Goal: Communication & Community: Answer question/provide support

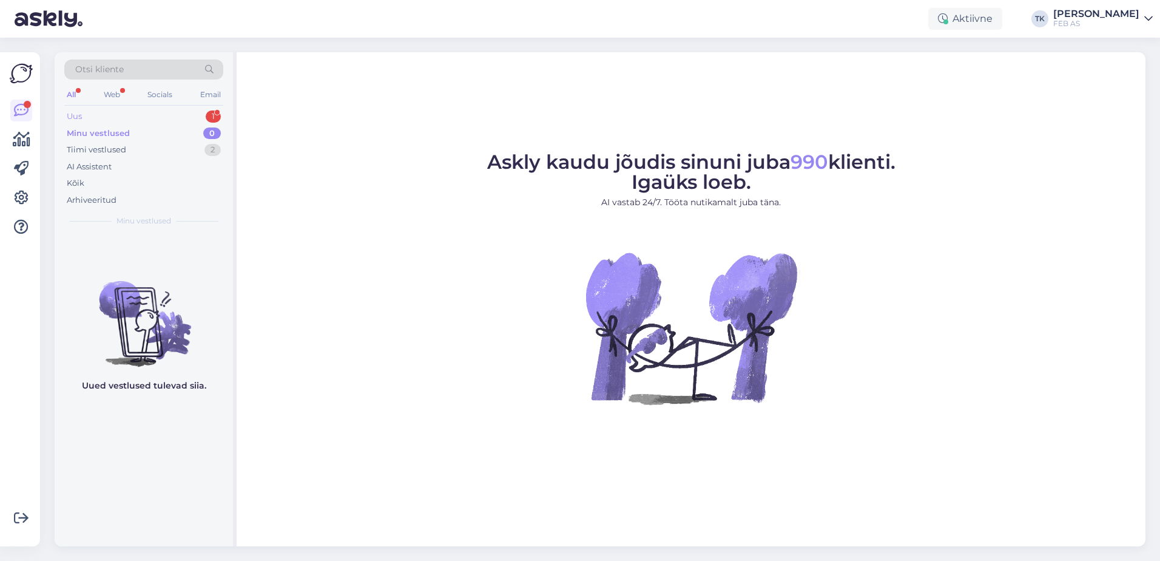
click at [163, 115] on div "Uus 1" at bounding box center [143, 116] width 159 height 17
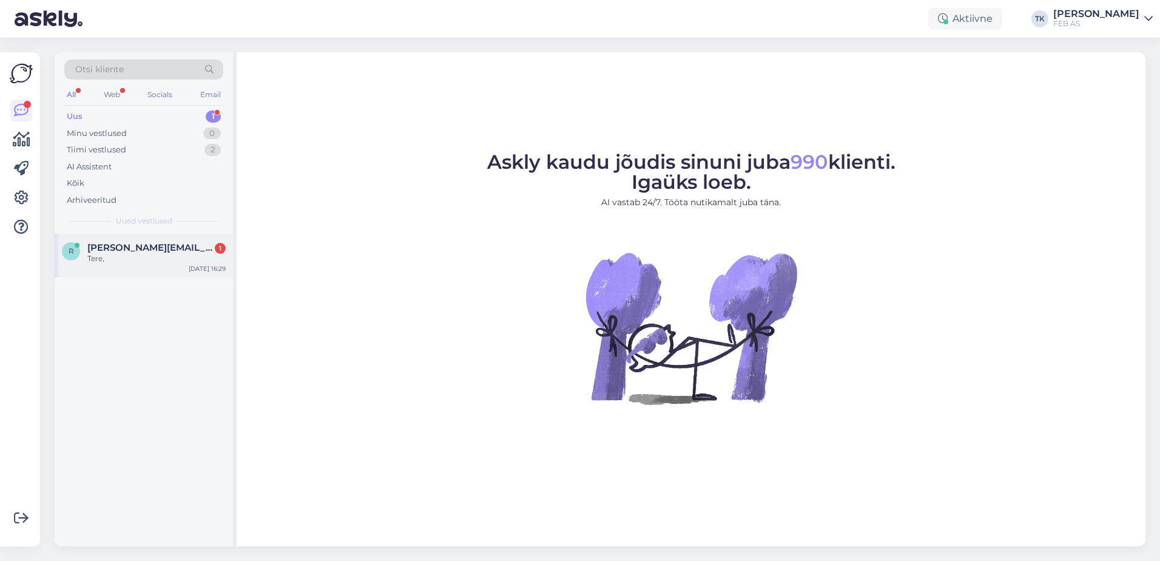
click at [157, 270] on div "[PERSON_NAME] [PERSON_NAME][EMAIL_ADDRESS][DOMAIN_NAME] 1 Tere, [DATE] 16:29" at bounding box center [144, 256] width 178 height 44
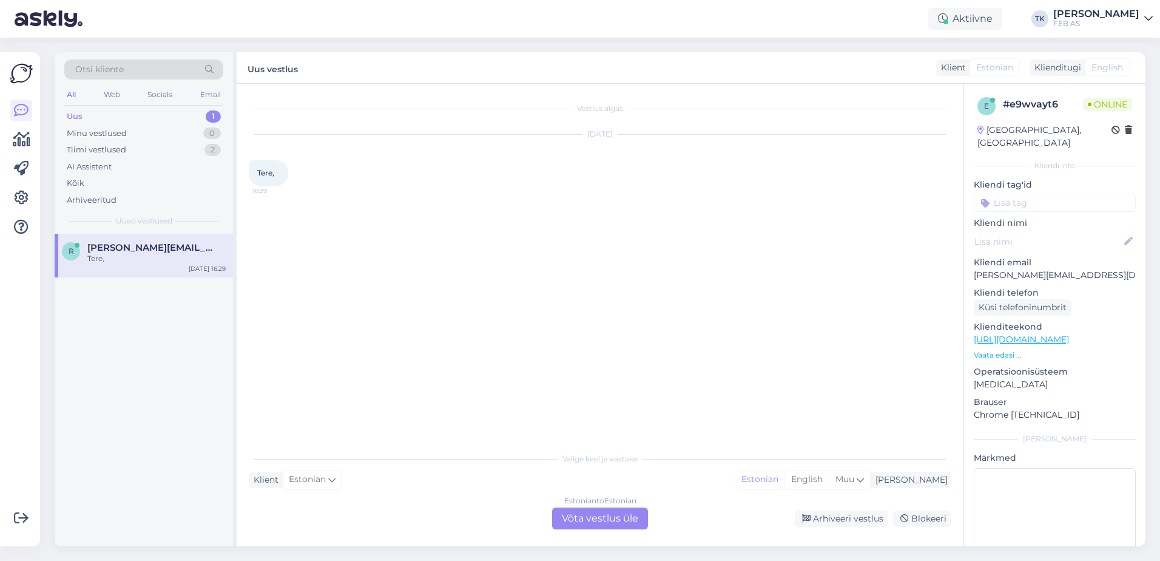
click at [605, 515] on div "Estonian to Estonian Võta vestlus üle" at bounding box center [600, 518] width 96 height 22
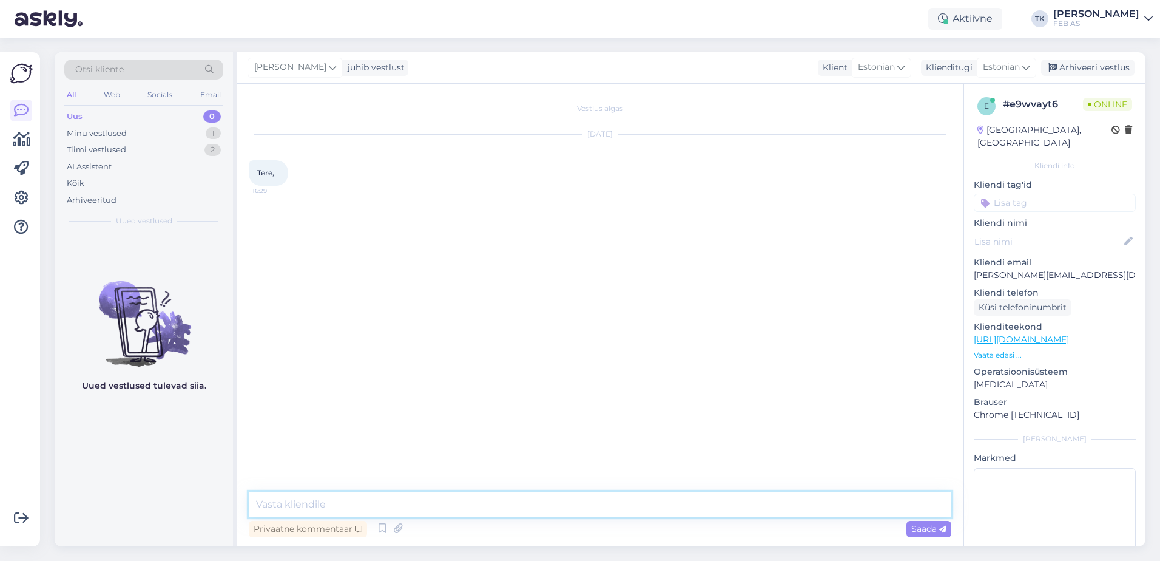
click at [497, 507] on textarea at bounding box center [600, 503] width 703 height 25
type textarea "Tere!"
type textarea "Kuidas saame teid aidata?"
click at [402, 329] on div "Vestlus algas [DATE] Tere, 16:29 Triinu [PERSON_NAME] Tere! Nähtud ✓ 16:30 Trii…" at bounding box center [605, 288] width 713 height 385
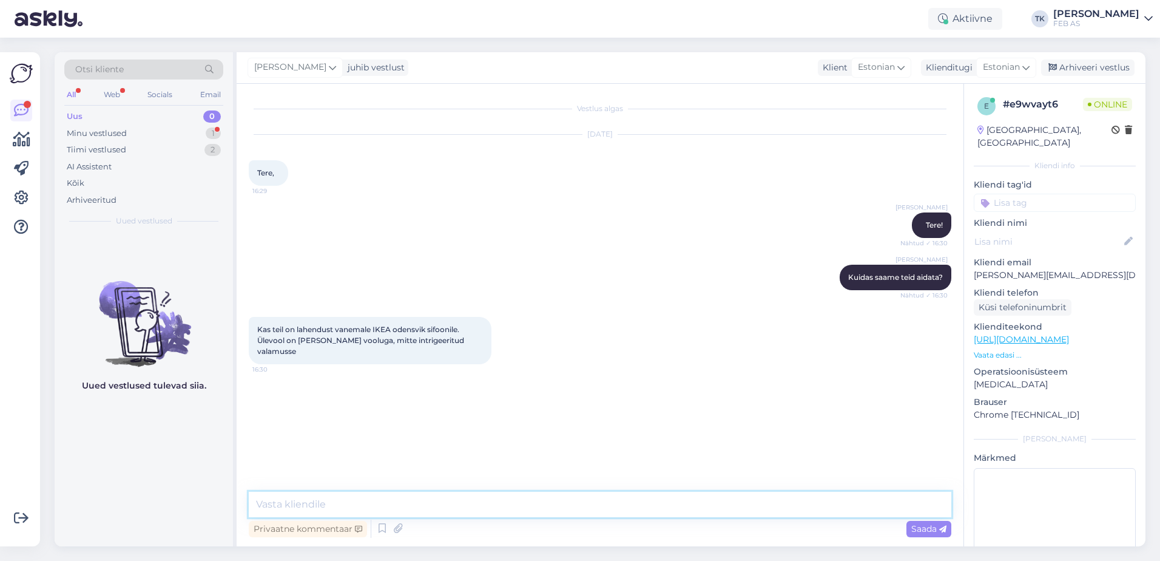
click at [473, 504] on textarea at bounding box center [600, 503] width 703 height 25
type textarea "ei saa täps"
drag, startPoint x: 373, startPoint y: 328, endPoint x: 427, endPoint y: 325, distance: 54.1
click at [427, 325] on span "Kas teil on lahendust vanemale IKEA odensvik sifoonile. Ülevool on [PERSON_NAME…" at bounding box center [361, 340] width 209 height 31
copy span "[PERSON_NAME]"
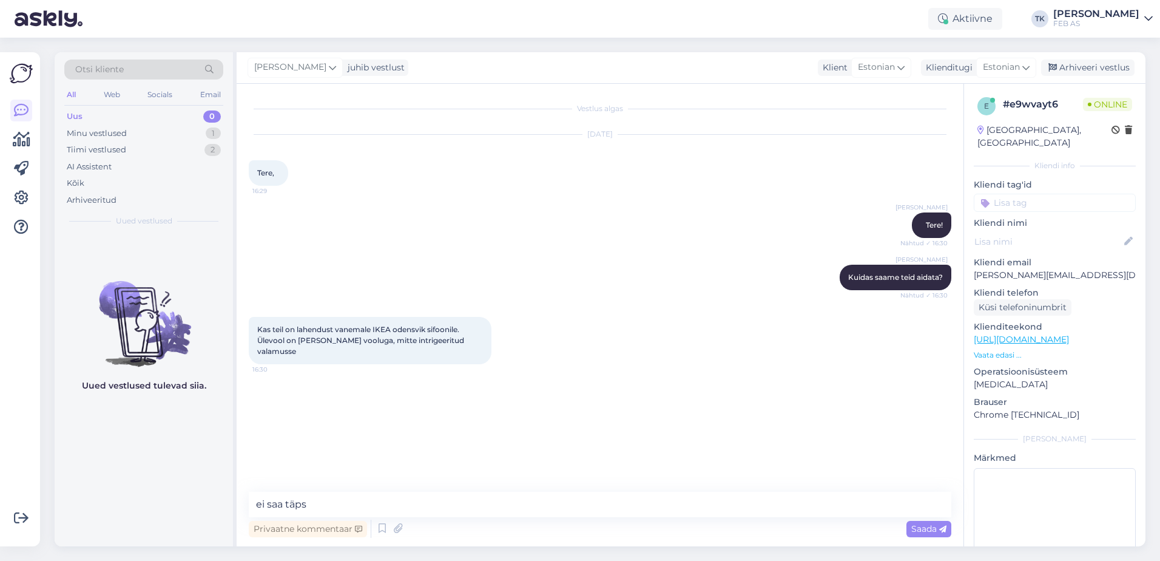
click at [493, 397] on div "Vestlus algas Sep 30 2025 Tere, 16:29 Triinu Kaldas Tere! Nähtud ✓ 16:30 Triinu…" at bounding box center [605, 288] width 713 height 385
drag, startPoint x: 479, startPoint y: 339, endPoint x: 272, endPoint y: 326, distance: 207.3
click at [251, 322] on div "Kas teil on lahendust vanemale IKEA odensvik sifoonile. Ülevool on koos ära voo…" at bounding box center [370, 340] width 243 height 47
copy span "Kas teil on lahendust vanemale IKEA odensvik sifoonile. Ülevool on koos ära voo…"
drag, startPoint x: 378, startPoint y: 498, endPoint x: 163, endPoint y: 508, distance: 215.0
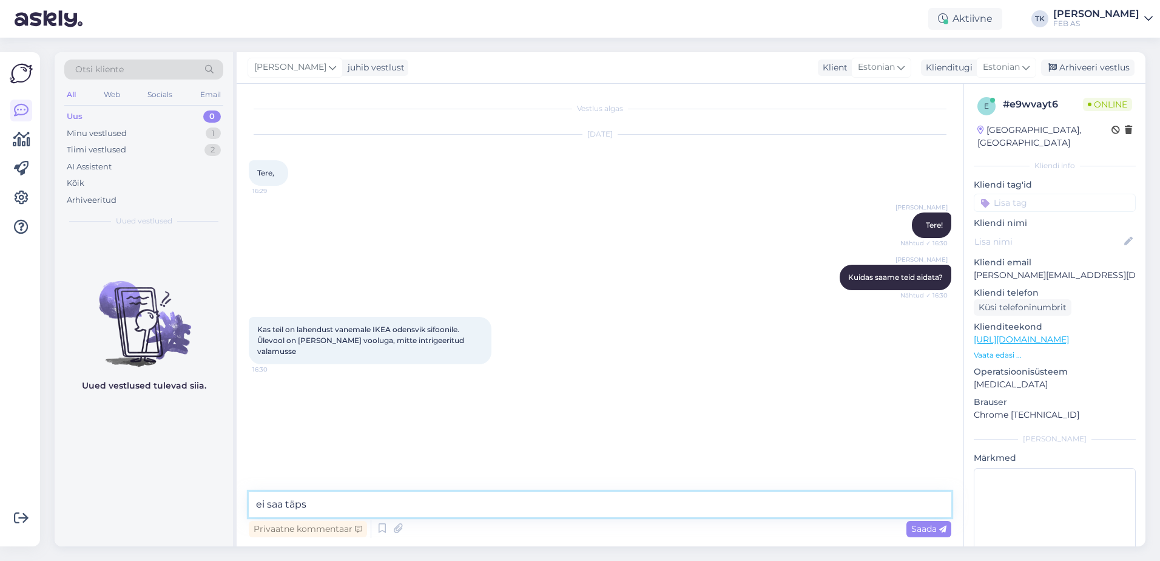
click at [163, 508] on div "Otsi kliente All Web Socials Email Uus 0 Minu vestlused 1 Tiimi vestlused 2 AI …" at bounding box center [600, 299] width 1091 height 494
type textarea "Ehk te soovite oma valamule sifooni? Saan ma õigesti aru?"
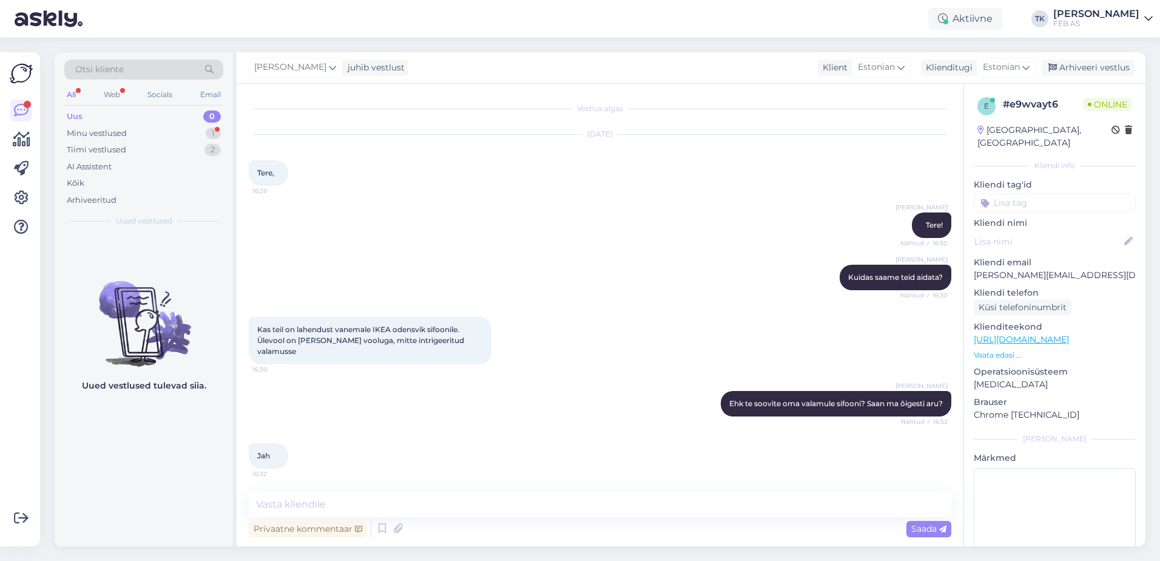
scroll to position [217, 0]
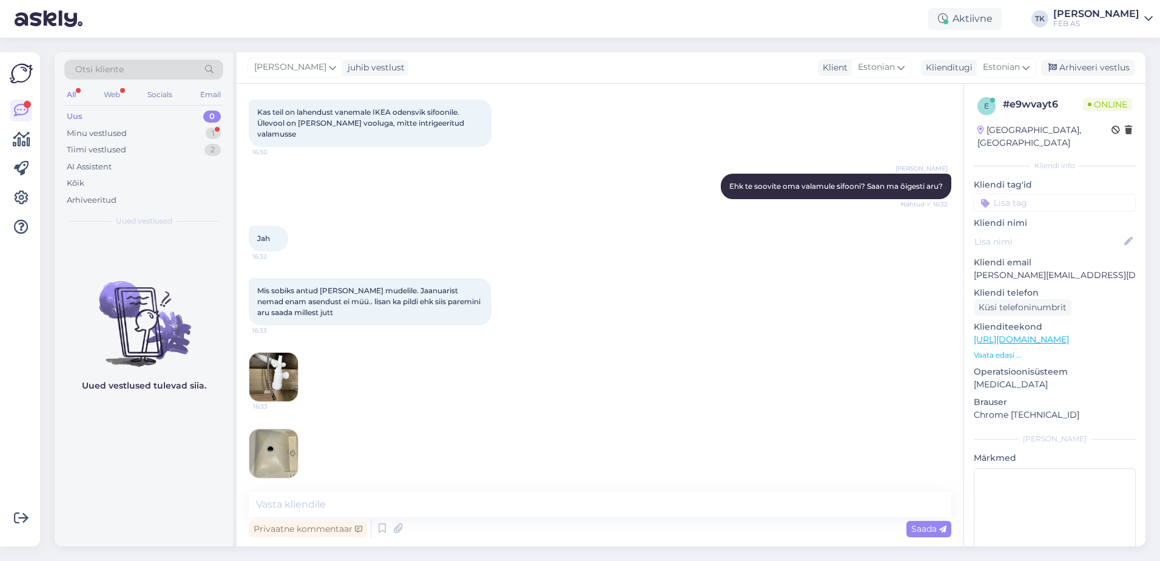
click at [276, 362] on img at bounding box center [273, 376] width 49 height 49
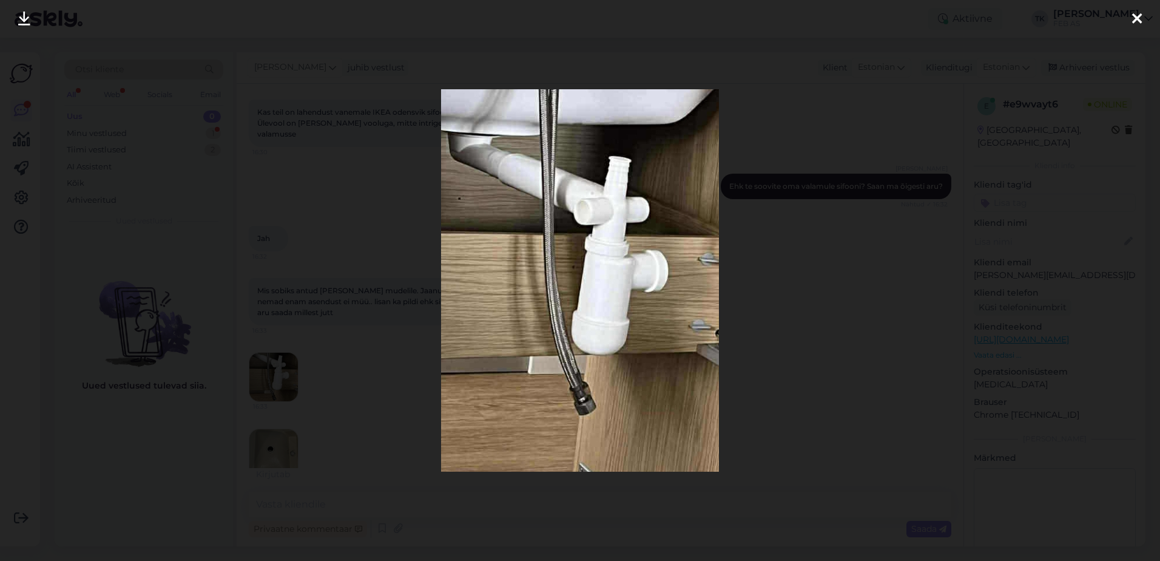
click at [928, 265] on div at bounding box center [580, 280] width 1160 height 561
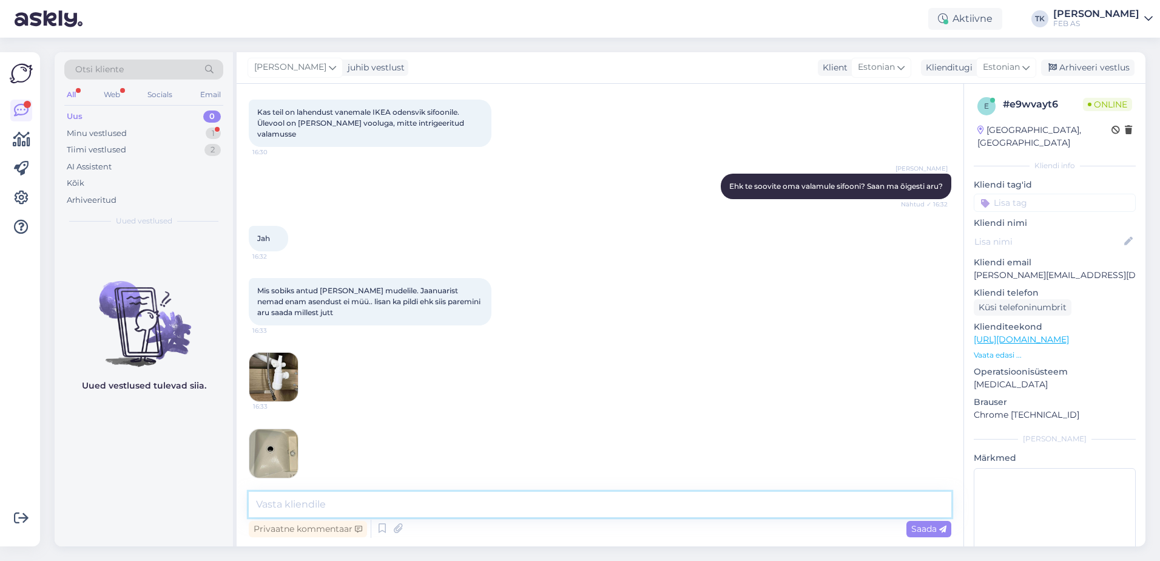
click at [313, 501] on textarea at bounding box center [600, 503] width 703 height 25
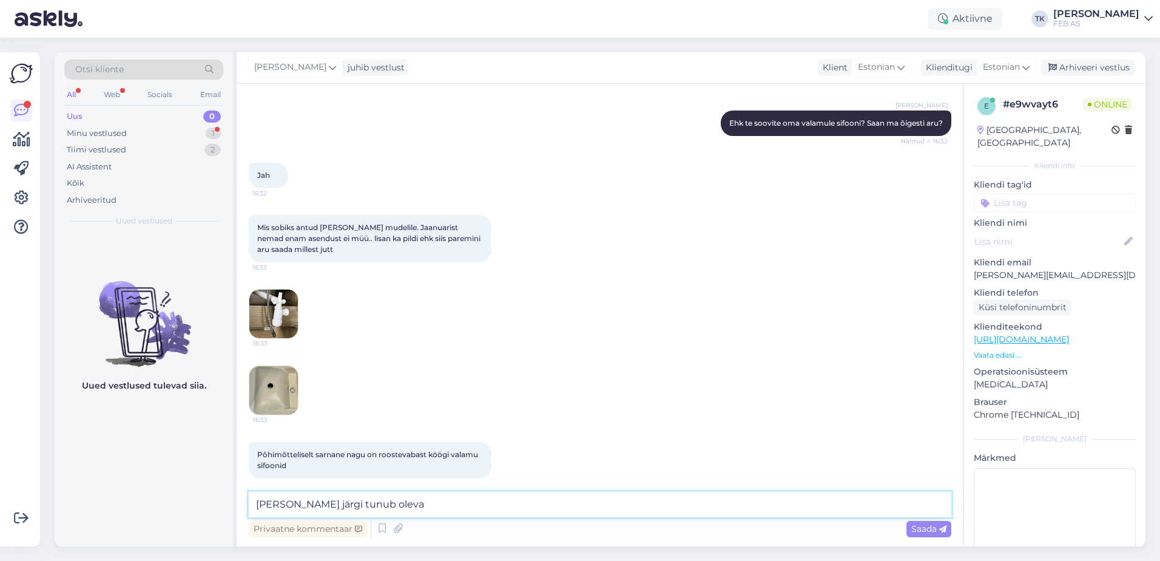
click at [313, 501] on textarea "Pildi järgi tunub oleva" at bounding box center [600, 503] width 703 height 25
click at [317, 502] on textarea "Pildi järgi tunub oleva" at bounding box center [600, 503] width 703 height 25
click at [477, 503] on textarea "Pildi järgi tundub oleva" at bounding box center [600, 503] width 703 height 25
paste textarea "https://www.feb.ee/et/valamusifoon-preloc-400-ruumisaastev-pop-up-prevex"
type textarea "Pildi järgi tundub olevat sarnane nagu see: https://www.feb.ee/et/valamusifoon-…"
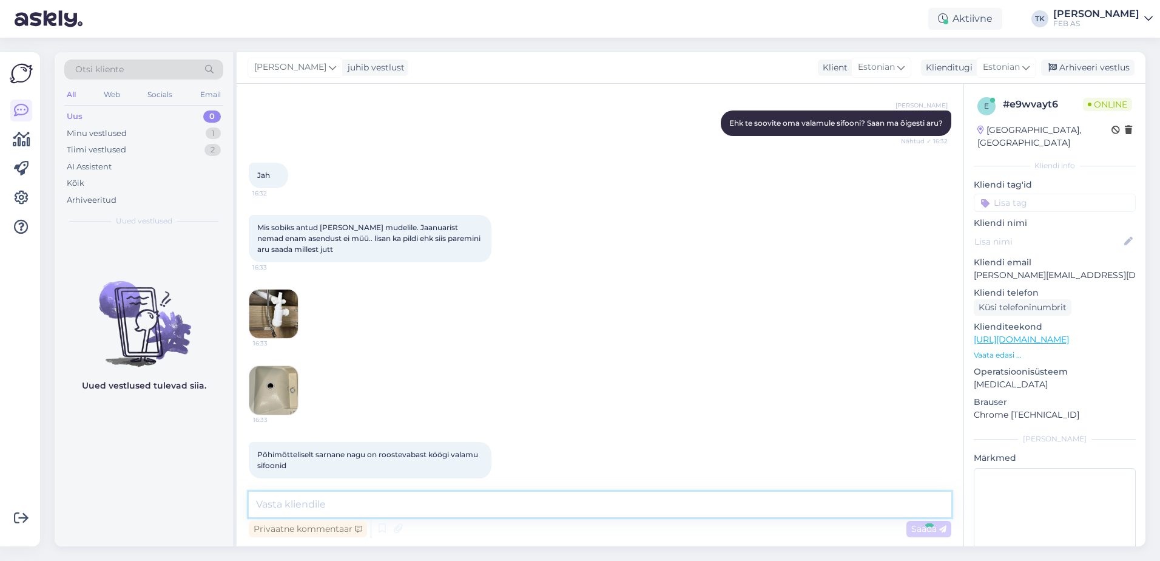
scroll to position [354, 0]
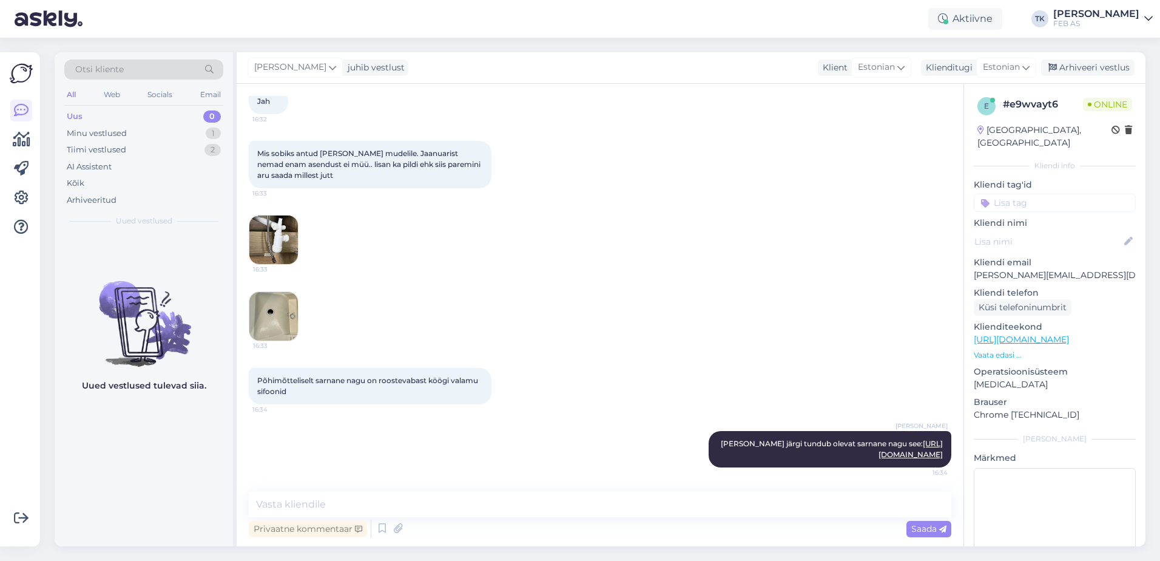
click at [278, 296] on img at bounding box center [273, 316] width 49 height 49
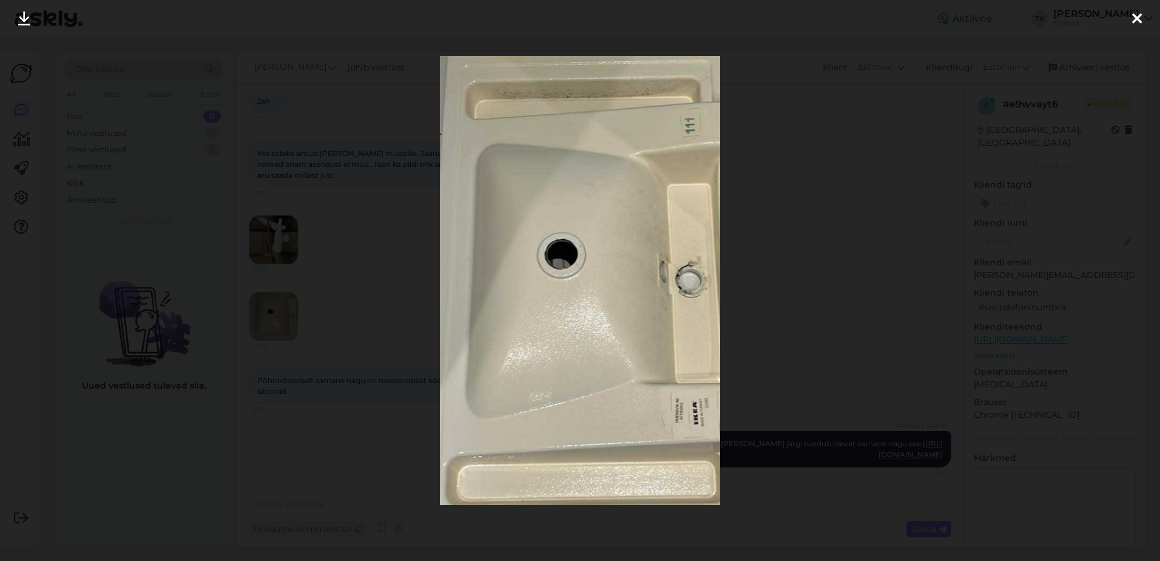
click at [1016, 195] on div at bounding box center [580, 280] width 1160 height 561
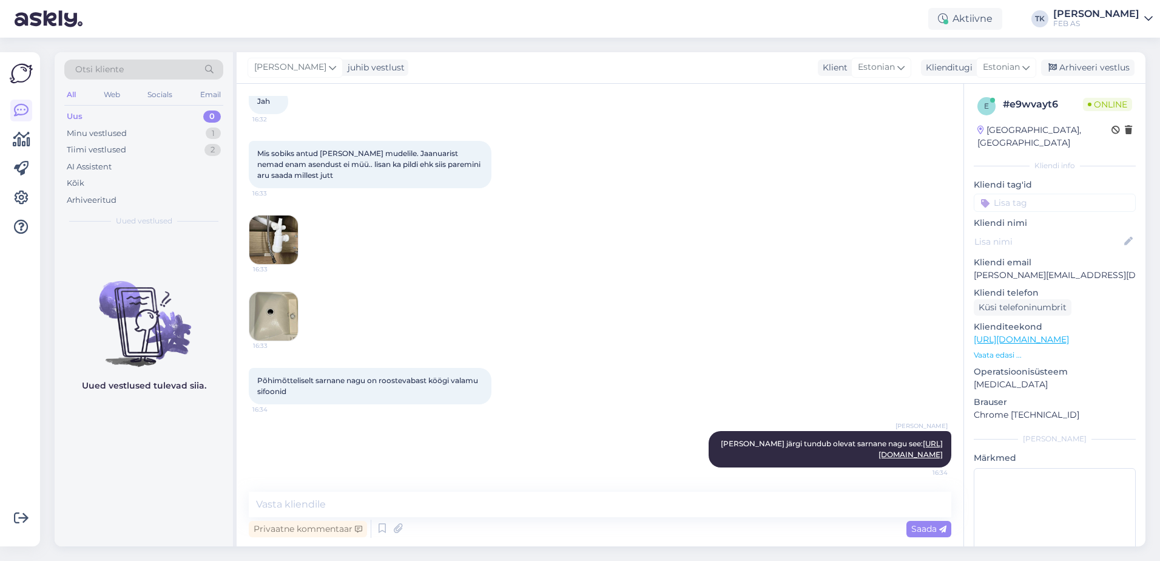
click at [272, 218] on img at bounding box center [273, 239] width 49 height 49
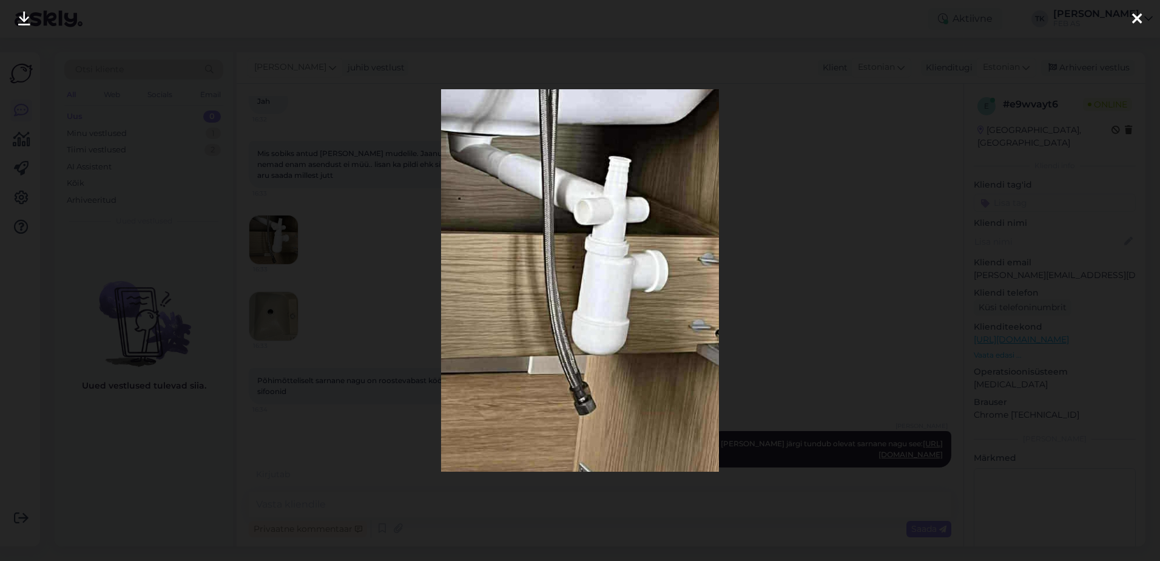
scroll to position [406, 0]
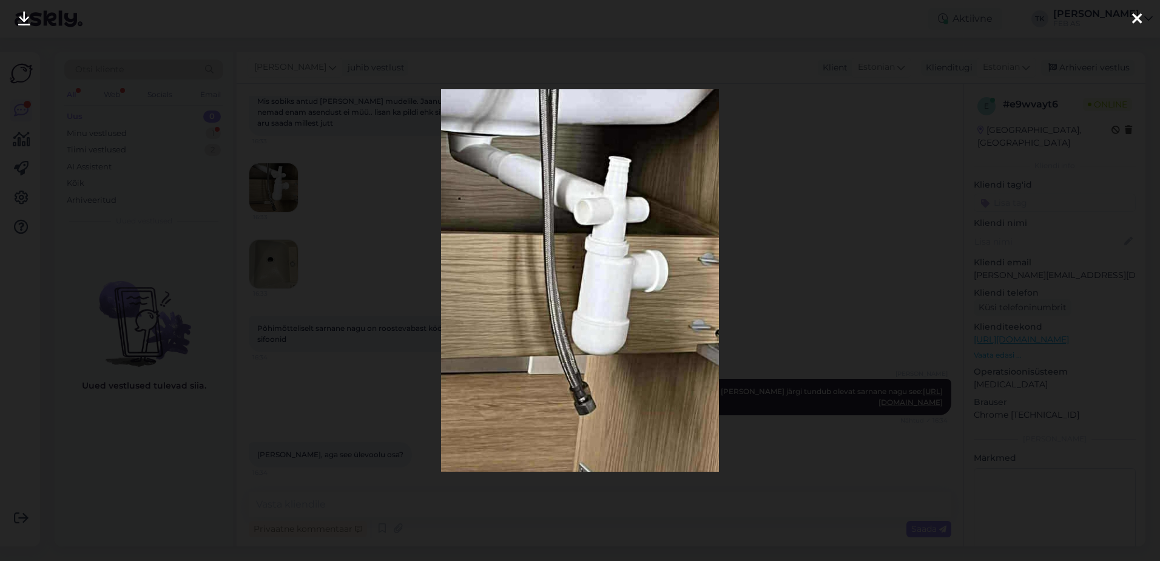
click at [789, 281] on div at bounding box center [580, 280] width 1160 height 561
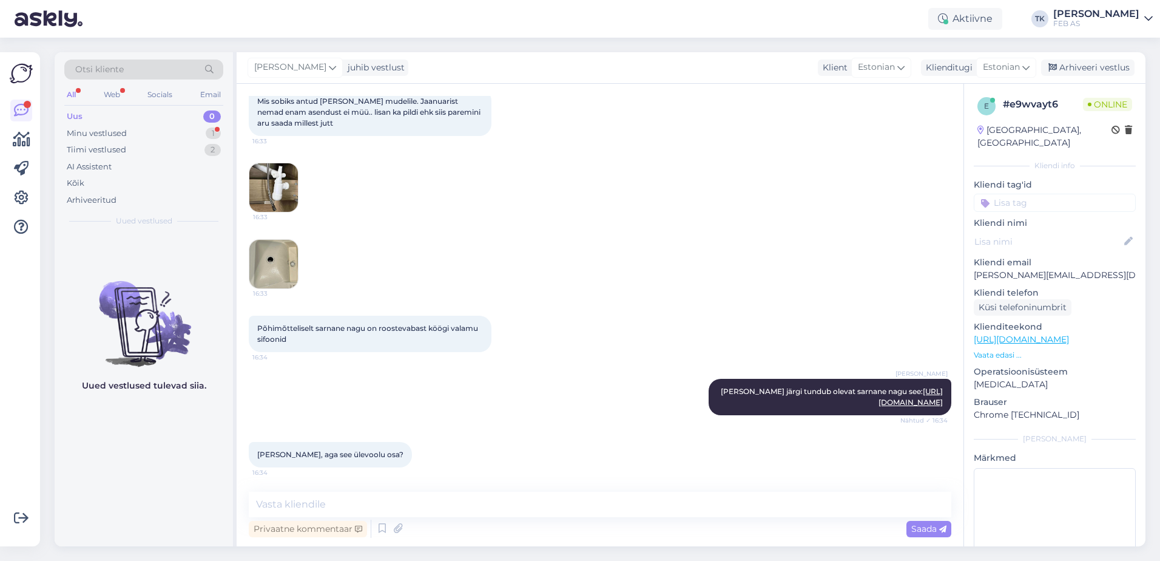
click at [269, 257] on img at bounding box center [273, 264] width 49 height 49
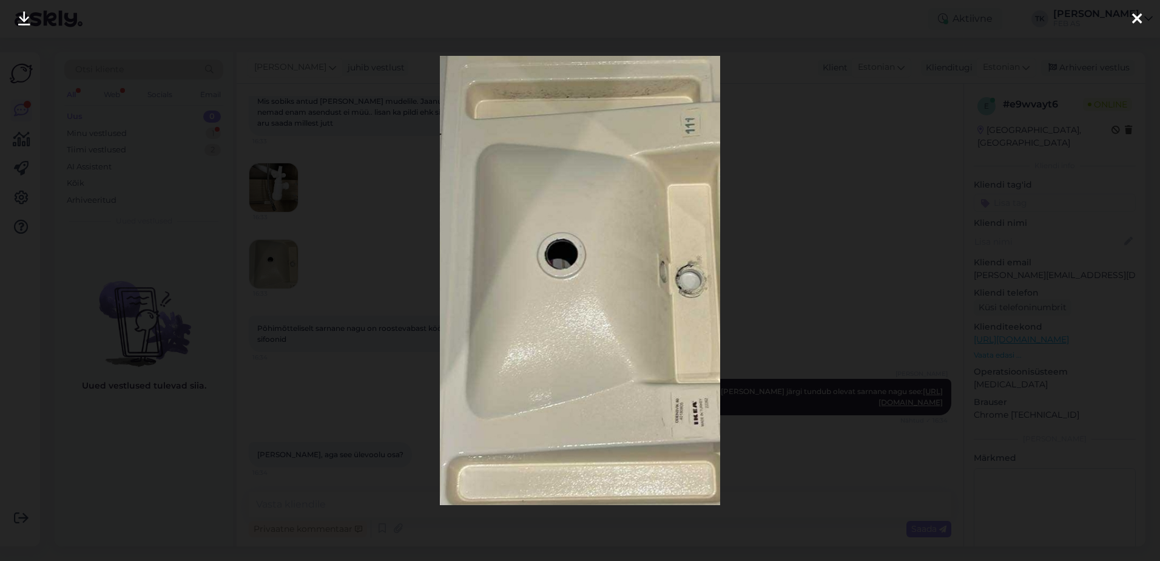
click at [271, 312] on div at bounding box center [580, 280] width 1160 height 561
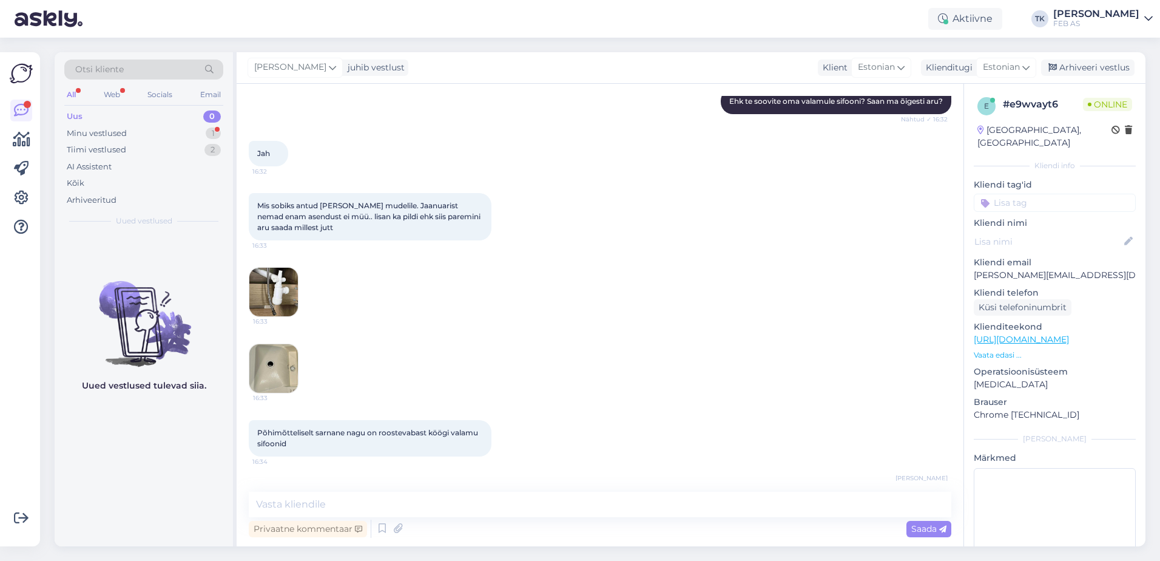
scroll to position [303, 0]
click at [269, 363] on img at bounding box center [273, 367] width 49 height 49
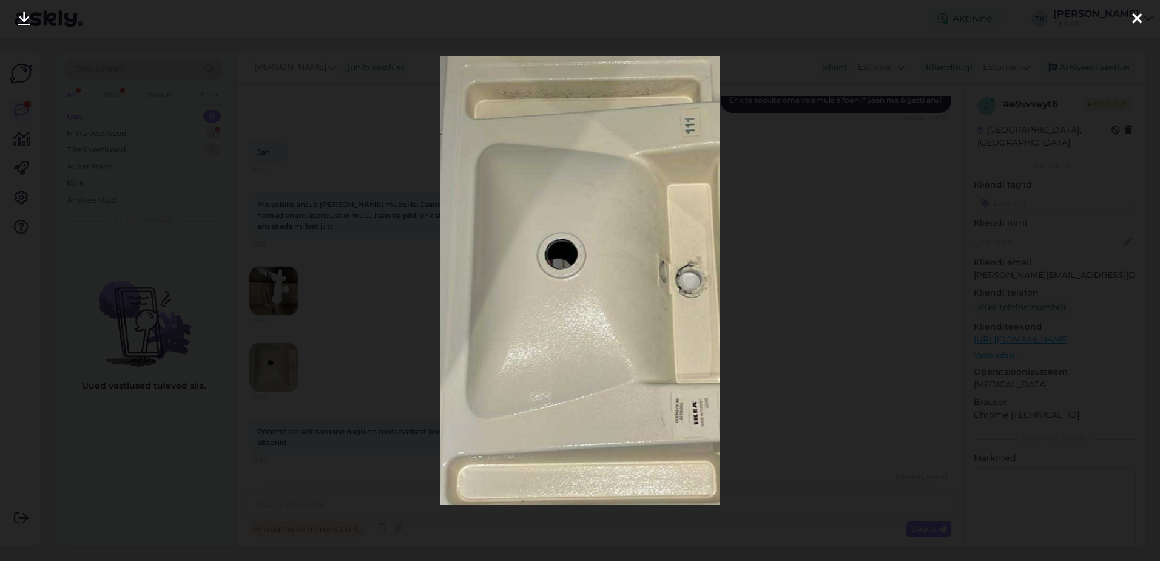
click at [1024, 399] on div at bounding box center [580, 280] width 1160 height 561
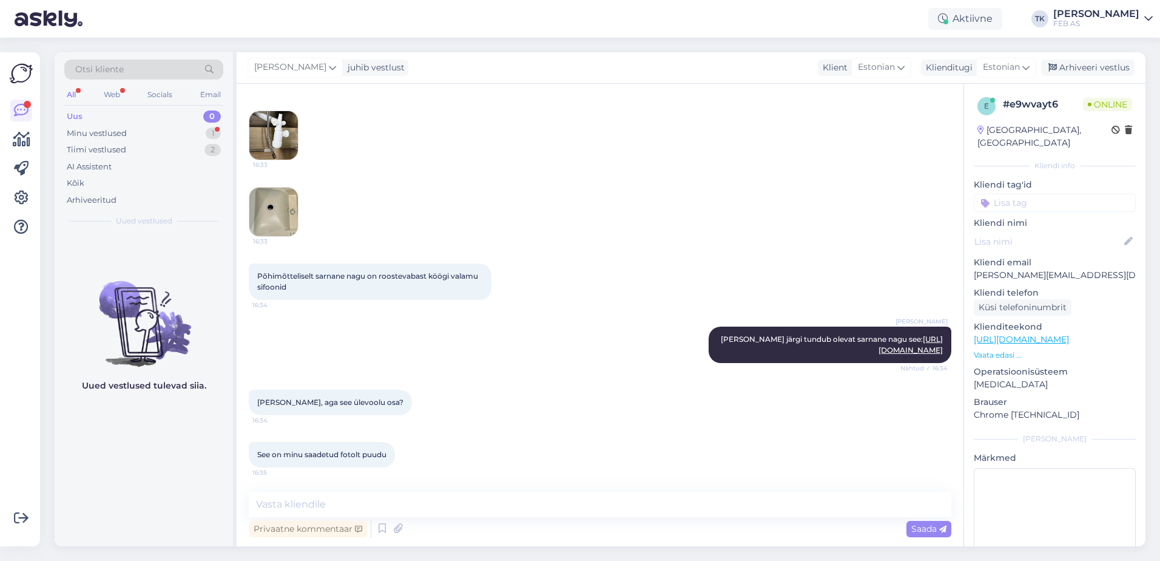
scroll to position [277, 0]
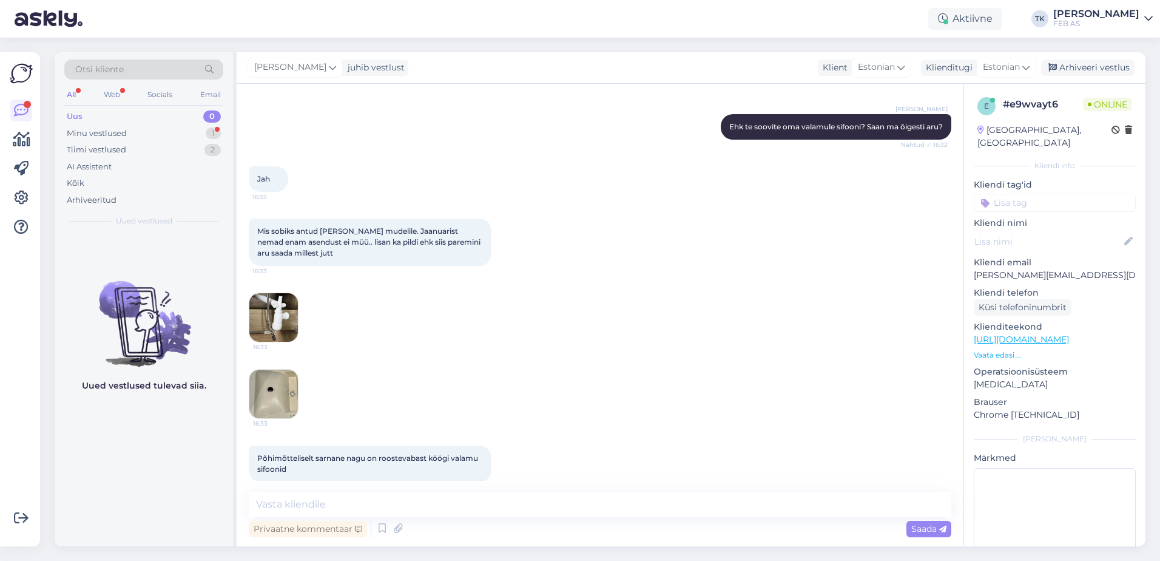
click at [261, 317] on img at bounding box center [273, 317] width 49 height 49
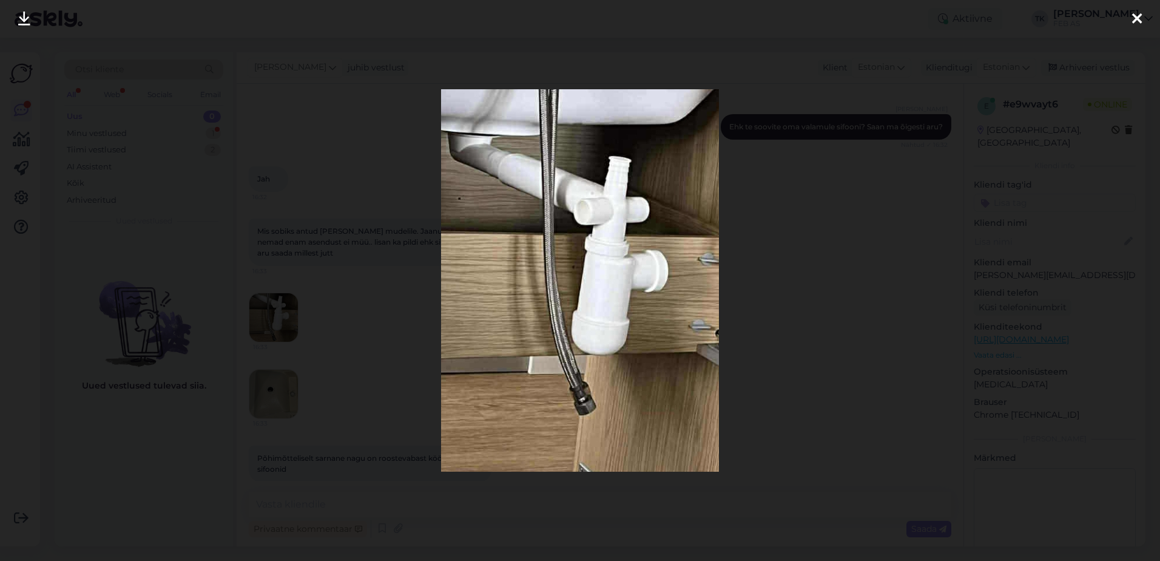
click at [1036, 254] on div at bounding box center [580, 280] width 1160 height 561
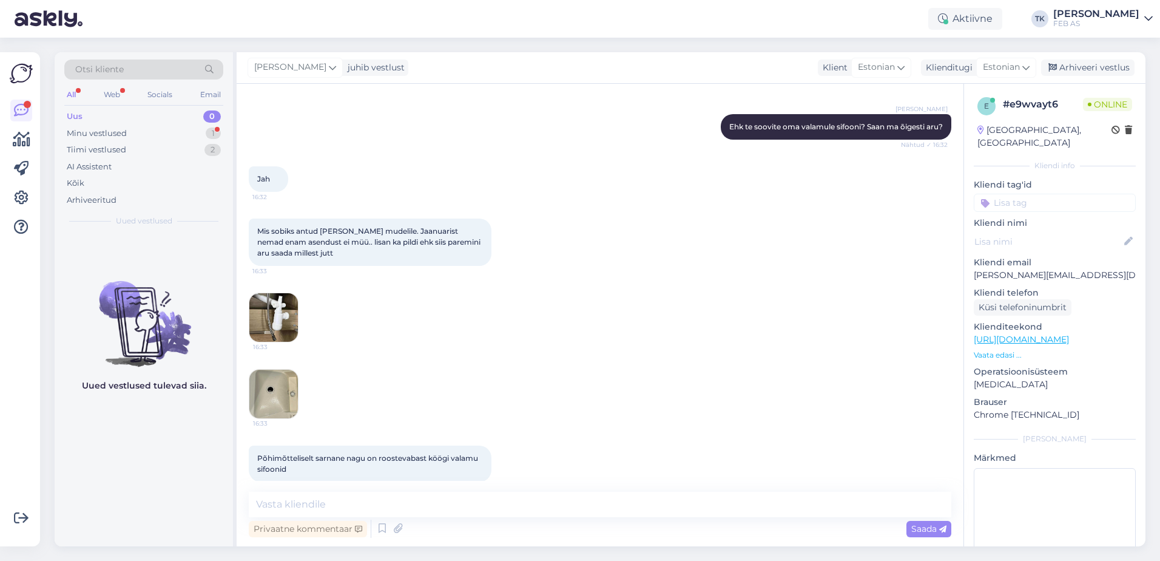
click at [286, 303] on img at bounding box center [273, 317] width 49 height 49
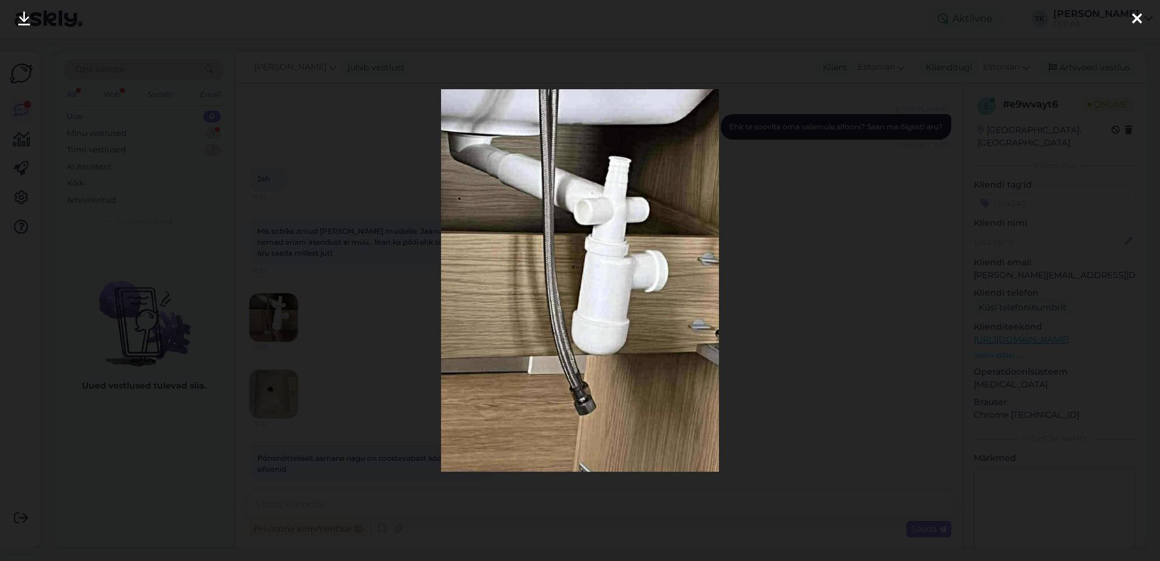
click at [1142, 19] on div at bounding box center [1137, 19] width 24 height 38
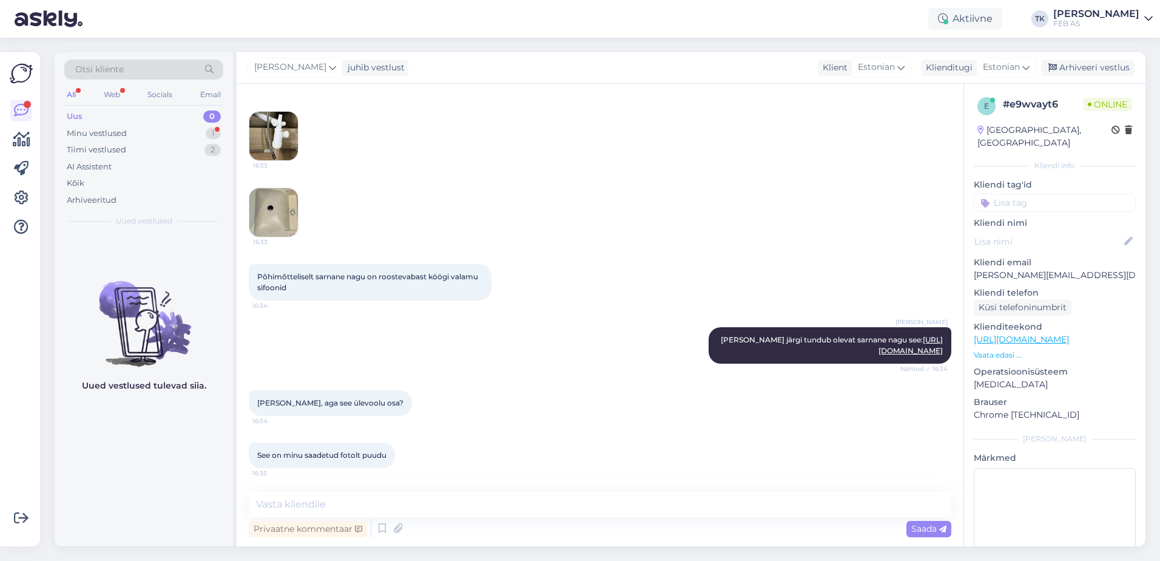
scroll to position [459, 0]
click at [280, 196] on img at bounding box center [273, 211] width 49 height 49
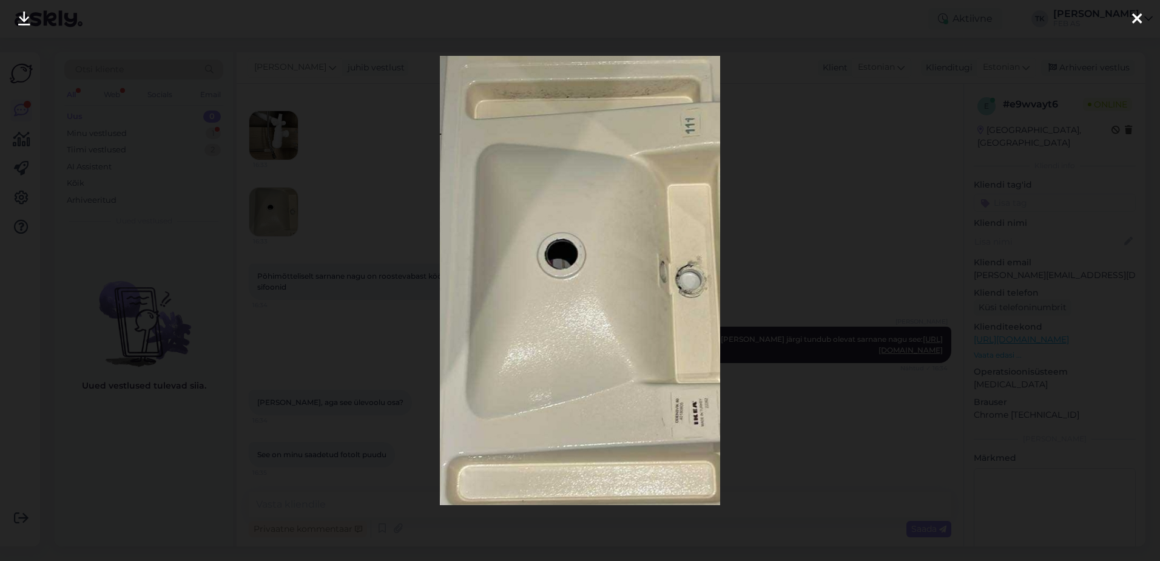
click at [844, 390] on div at bounding box center [580, 280] width 1160 height 561
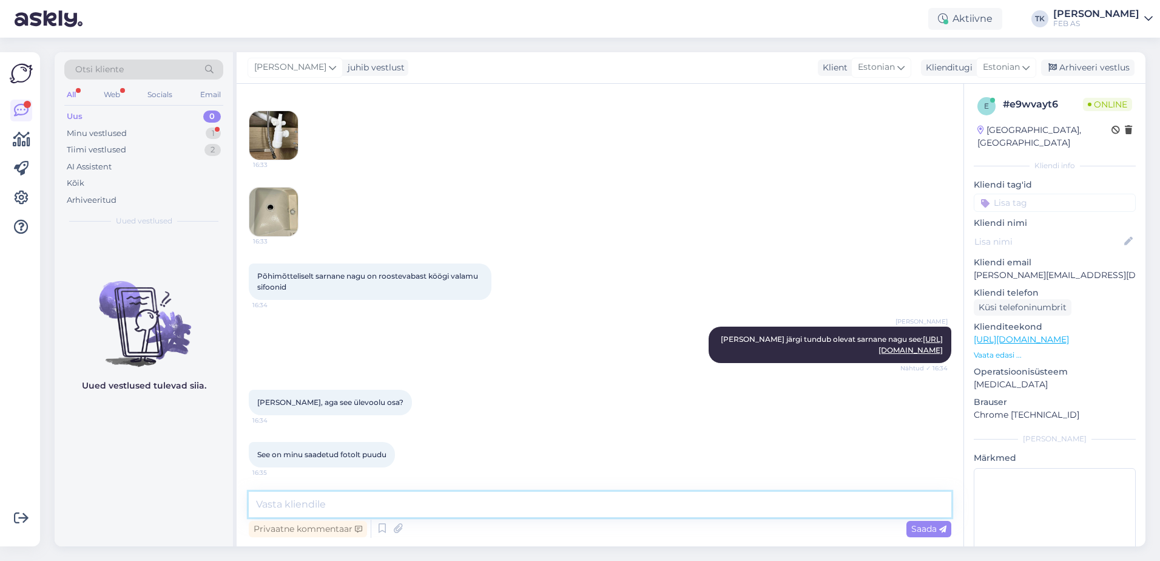
click at [681, 514] on textarea at bounding box center [600, 503] width 703 height 25
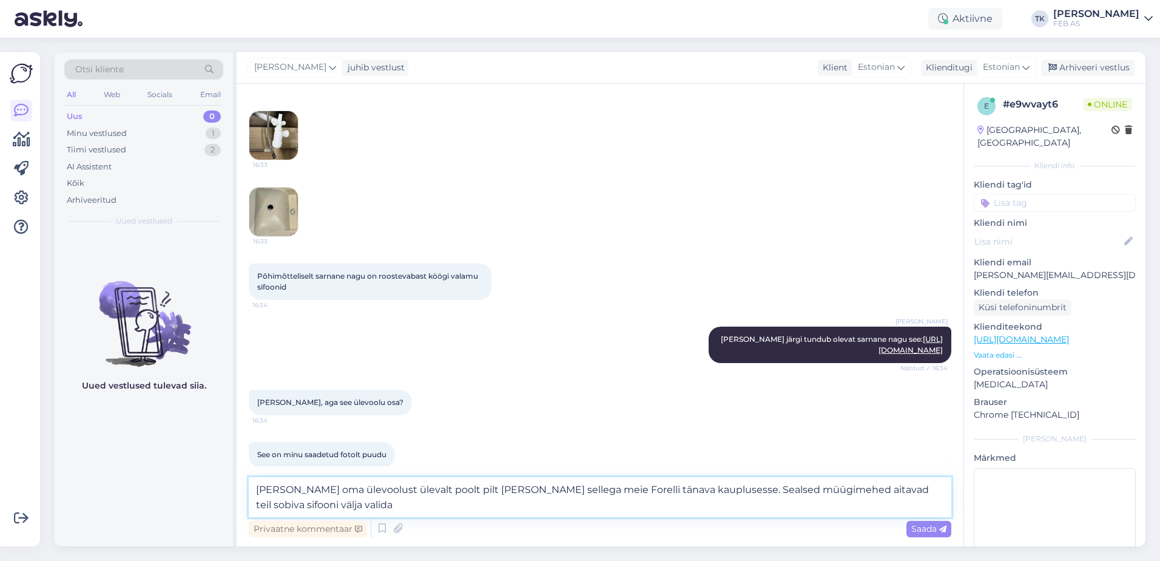
type textarea "Tehke oma ülevoolust ülevalt poolt pilt ja minge sellega meie Forelli tänava ka…"
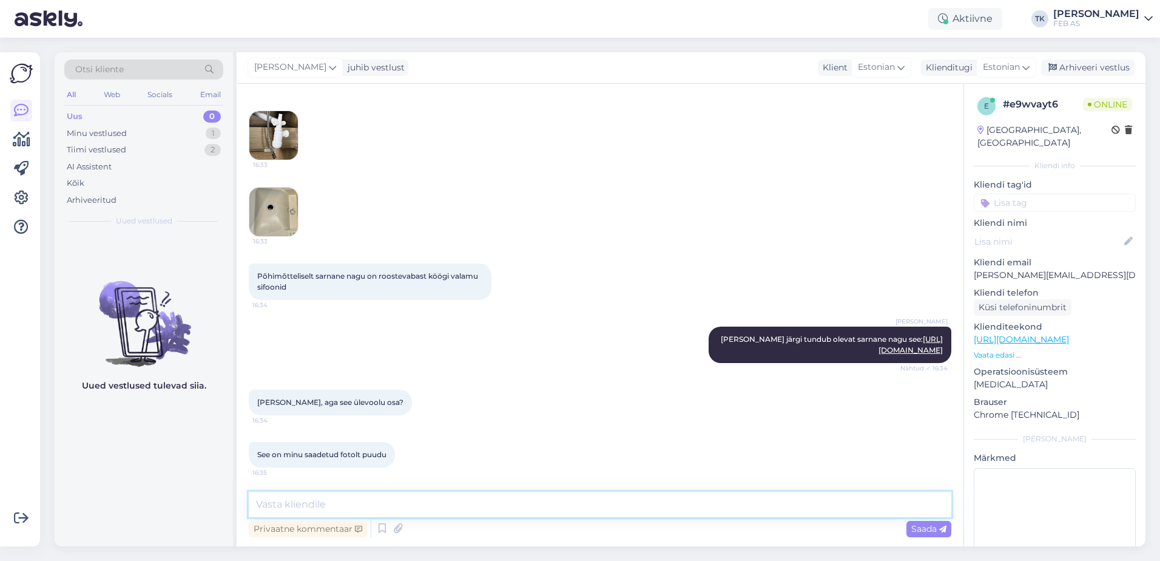
scroll to position [533, 0]
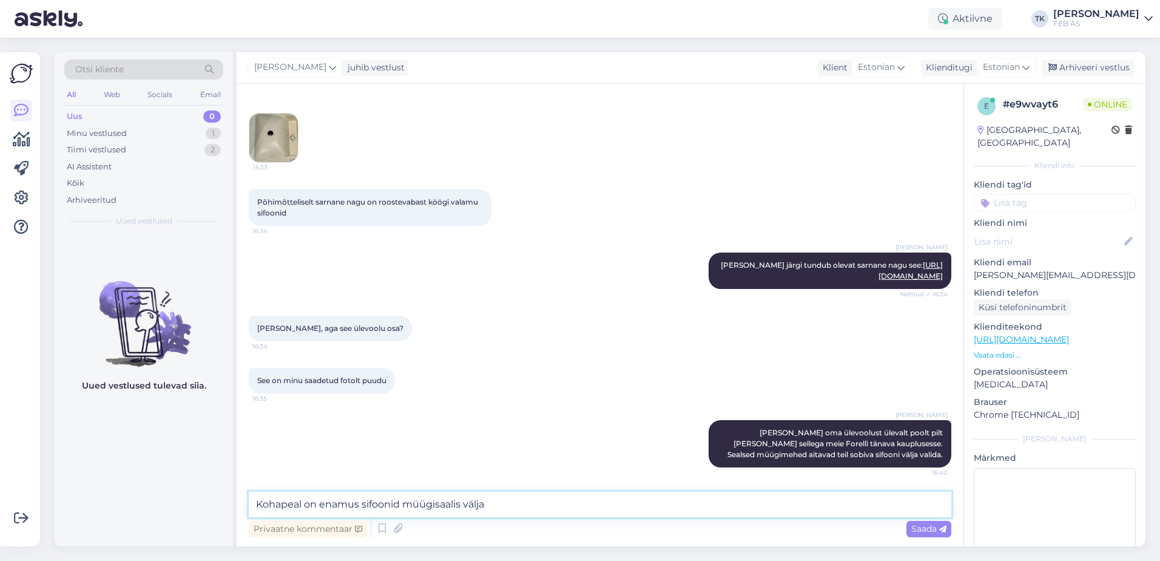
type textarea "Kohapeal on enamus sifoonid müügisaalis väljas"
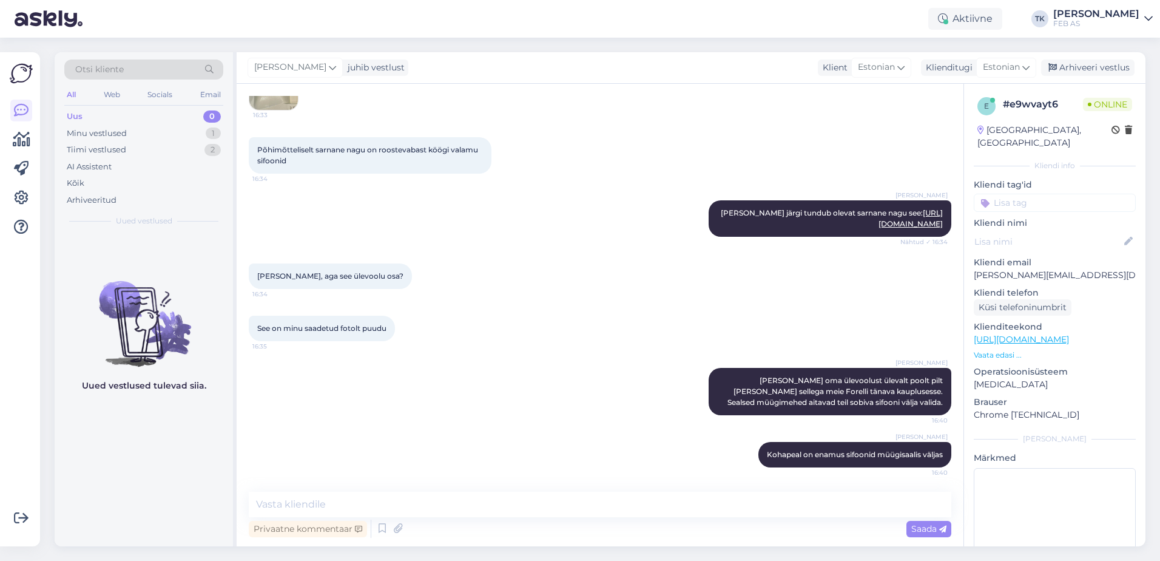
click at [558, 348] on div "See on minu saadetud fotolt puudu 16:35" at bounding box center [600, 328] width 703 height 52
click at [507, 511] on textarea at bounding box center [600, 503] width 703 height 25
paste textarea "https://www.feb.ee/et/tallinn-forelli-4"
type textarea "https://www.feb.ee/et/tallinn-forelli-4"
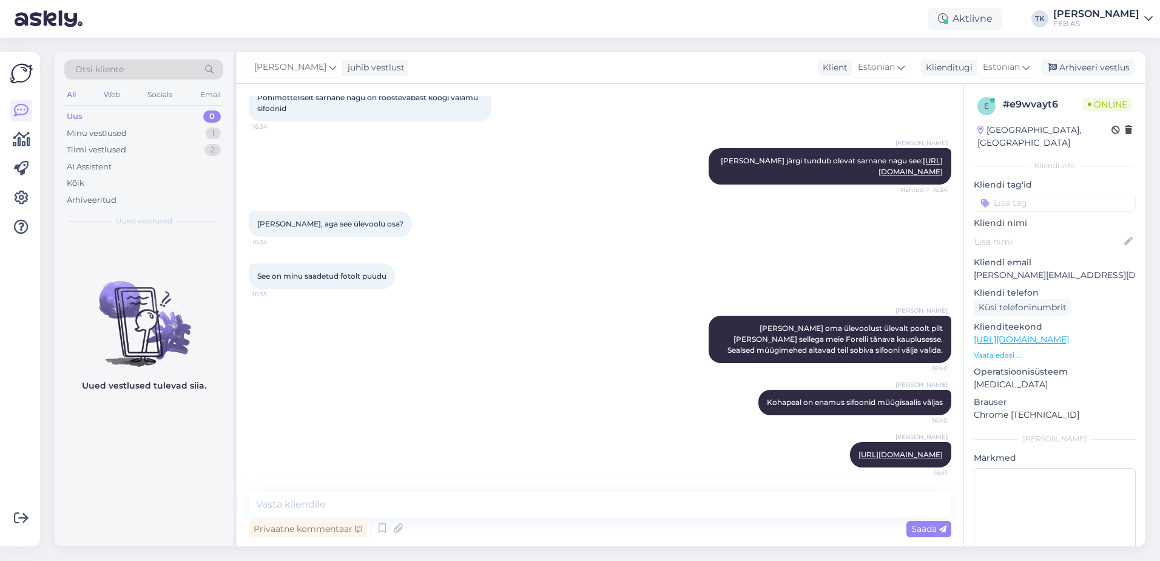
click at [590, 308] on div "Triinu Kaldas Tehke oma ülevoolust ülevalt poolt pilt ja minge sellega meie For…" at bounding box center [600, 339] width 703 height 74
click at [483, 494] on textarea at bounding box center [600, 503] width 703 height 25
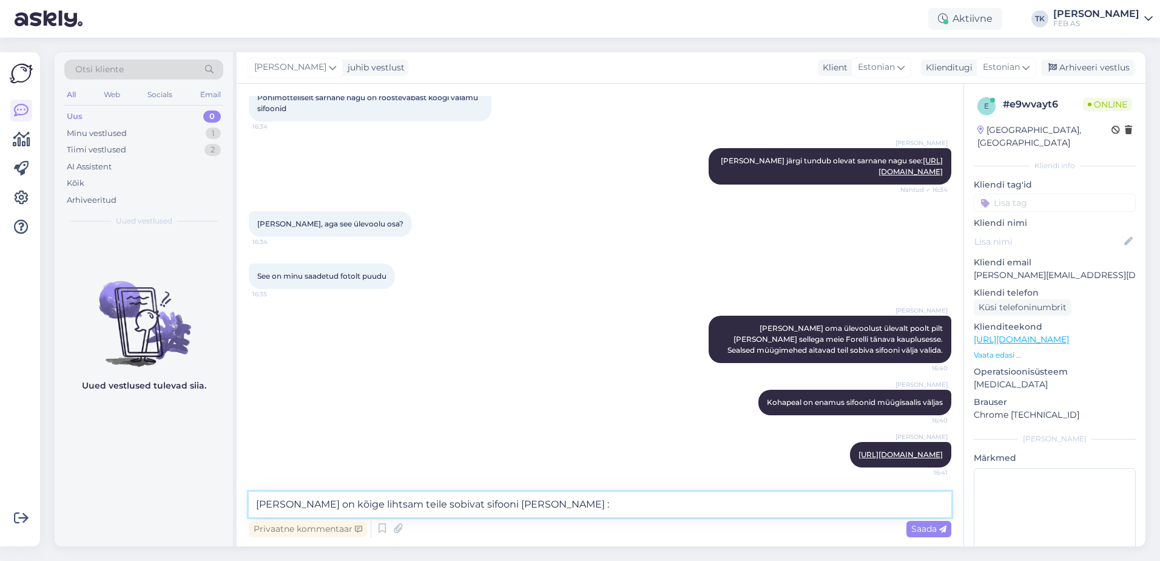
type textarea "Nii on kõige lihtsam teile sobivat sifooni leida :)"
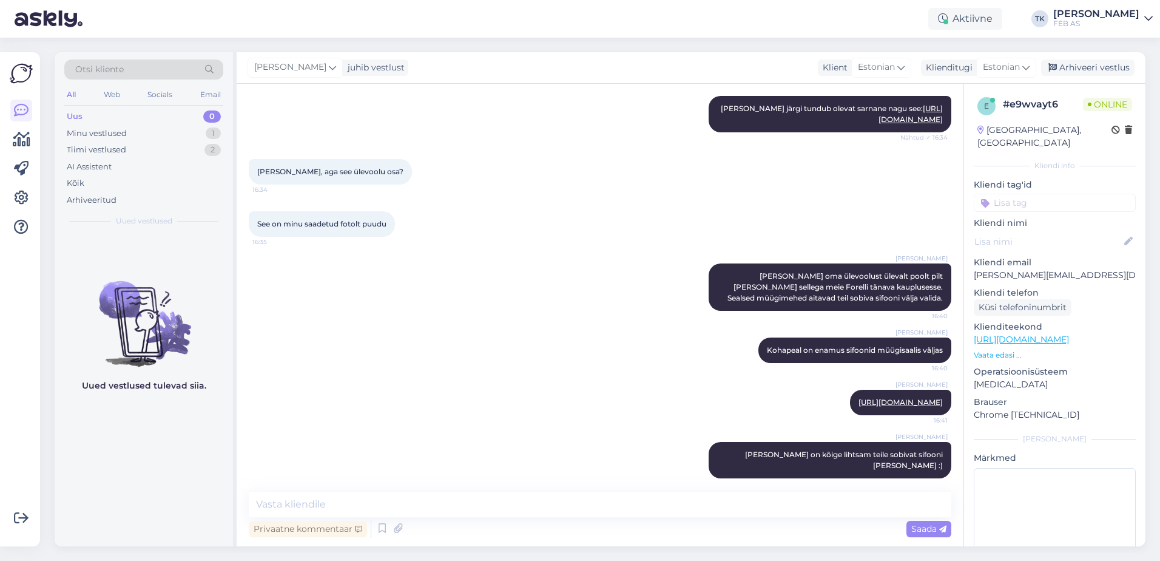
click at [446, 406] on div "Triinu Kaldas https://www.feb.ee/et/tallinn-forelli-4 16:41" at bounding box center [600, 402] width 703 height 52
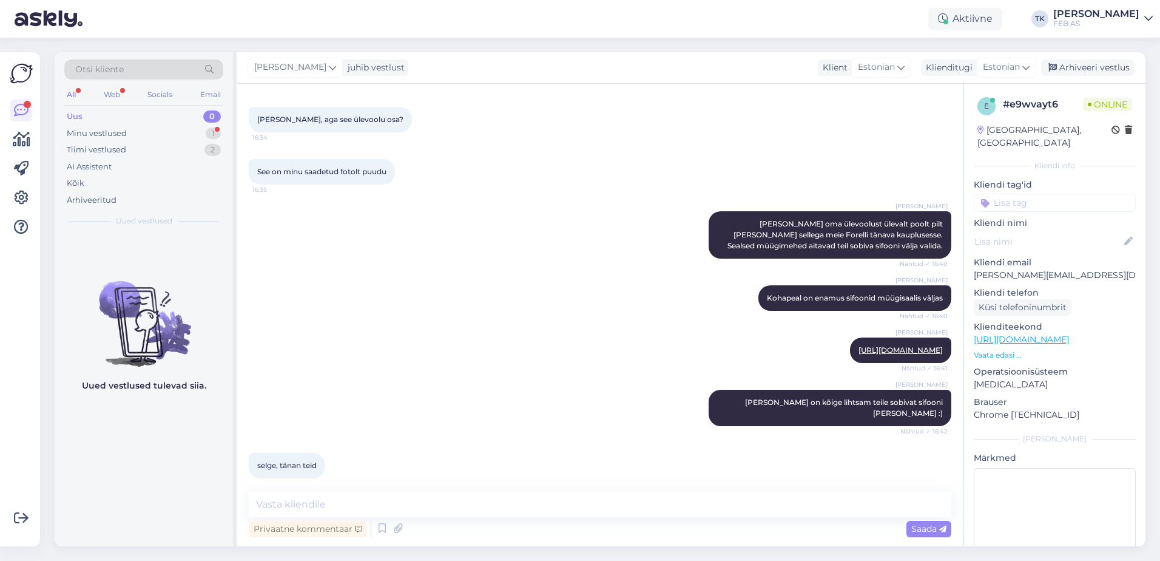
click at [285, 490] on div "Vestlus algas Sep 30 2025 Tere, 16:29 Triinu Kaldas Tere! Nähtud ✓ 16:30 Triinu…" at bounding box center [600, 315] width 727 height 462
click at [306, 499] on textarea at bounding box center [600, 503] width 703 height 25
type textarea "Soovin teile hetkel kena õhtut!"
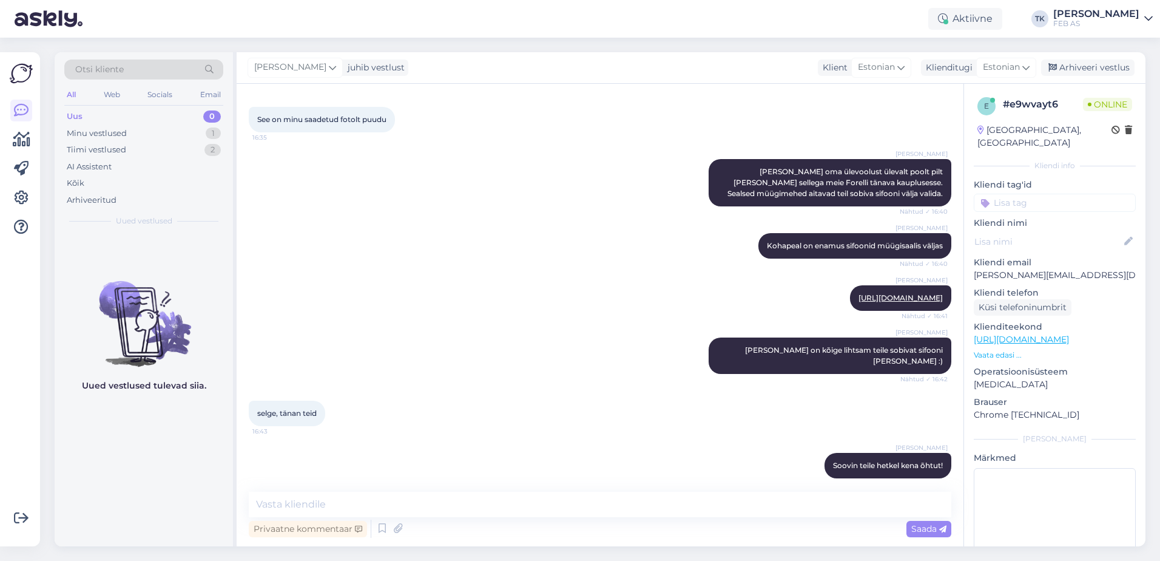
click at [385, 331] on div "Triinu Kaldas Nii on kõige lihtsam teile sobivat sifooni leida :) Nähtud ✓ 16:42" at bounding box center [600, 355] width 703 height 63
click at [1114, 20] on div "FEB AS" at bounding box center [1096, 24] width 86 height 10
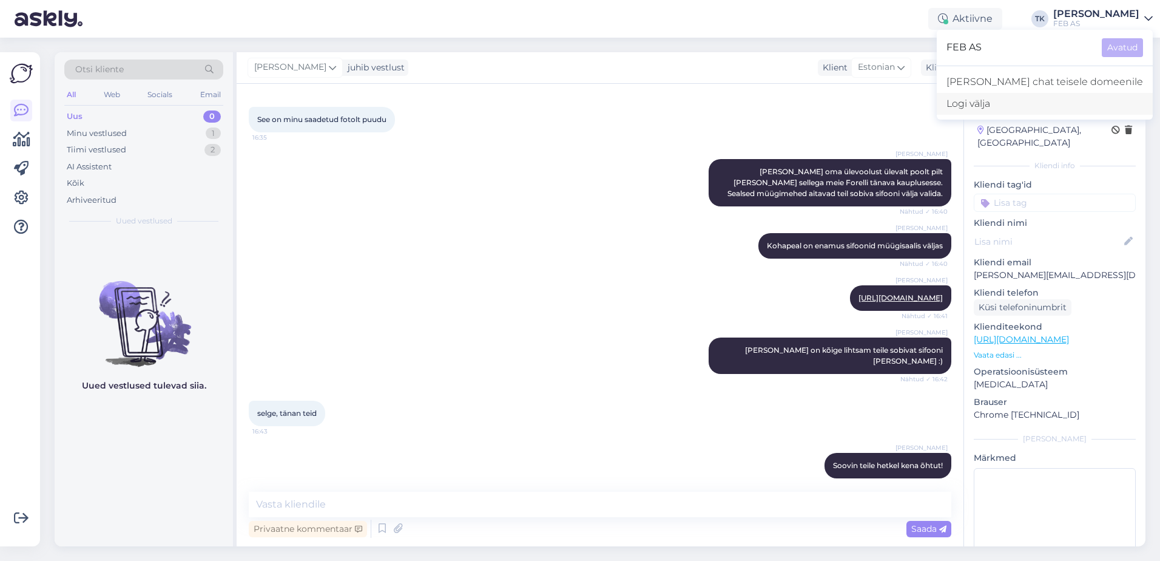
click at [1056, 103] on div "Logi välja" at bounding box center [1045, 104] width 216 height 22
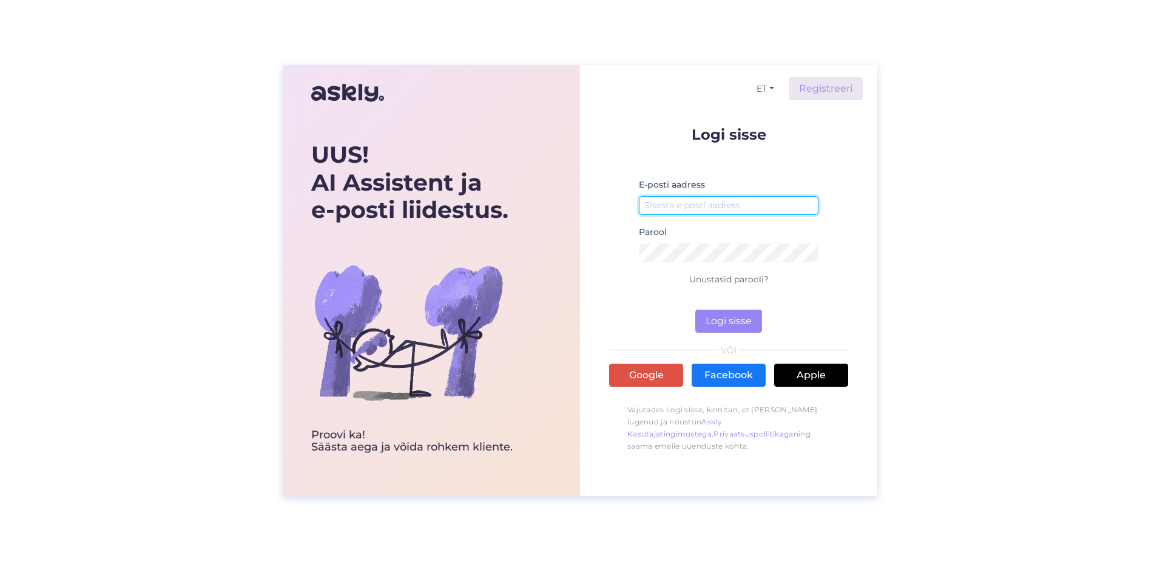
click at [710, 211] on input "email" at bounding box center [729, 205] width 180 height 19
type input "triinu.kaldas@feb.ee"
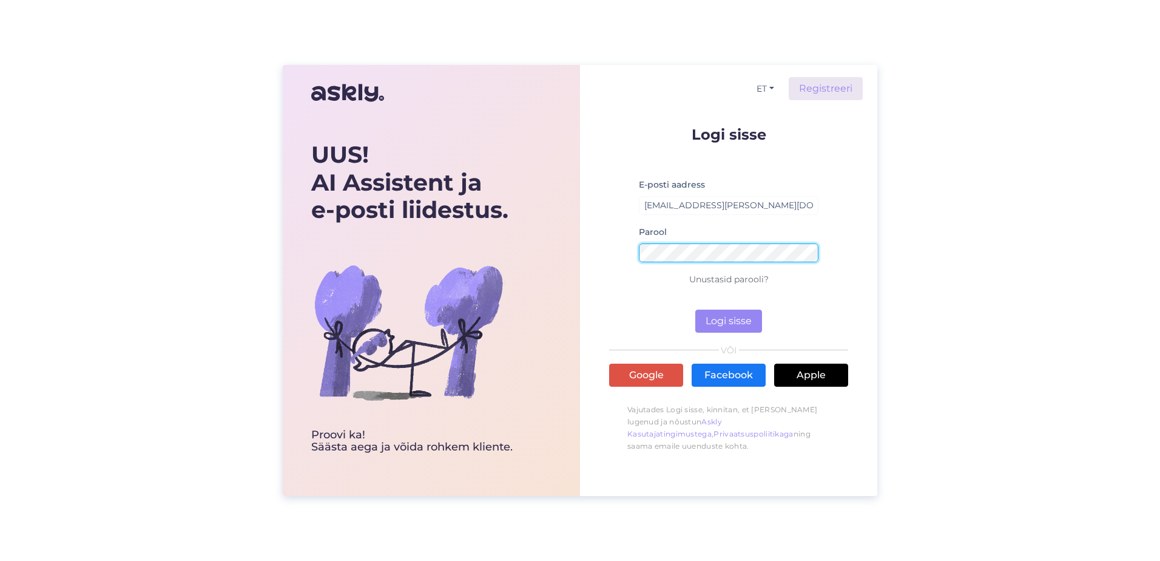
click at [695, 309] on button "Logi sisse" at bounding box center [728, 320] width 67 height 23
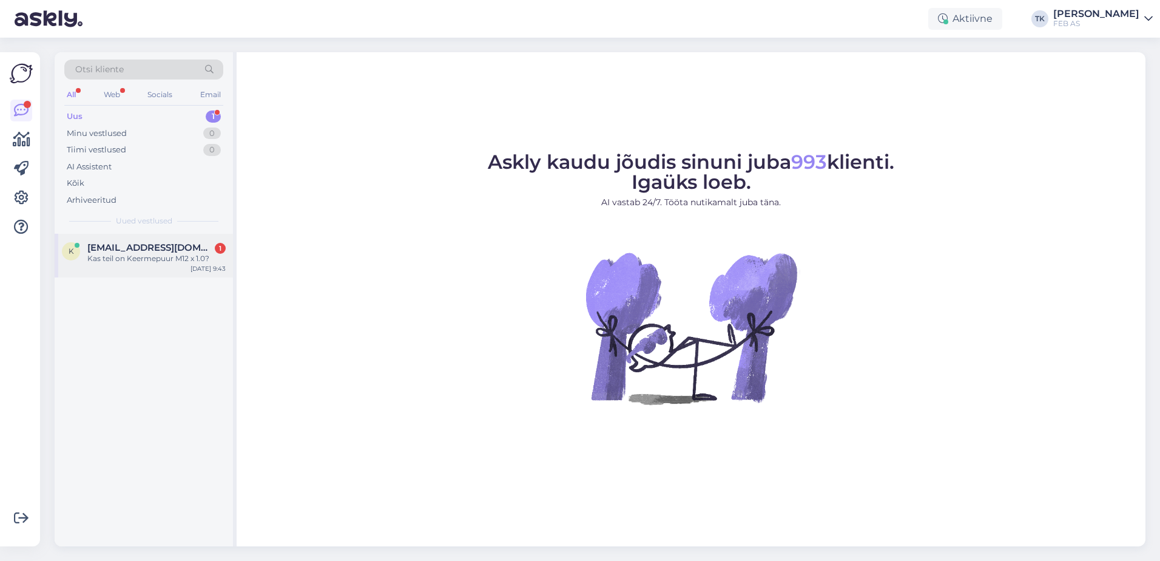
click at [133, 257] on div "Kas teil on Keermepuur M12 x 1.0?" at bounding box center [156, 258] width 138 height 11
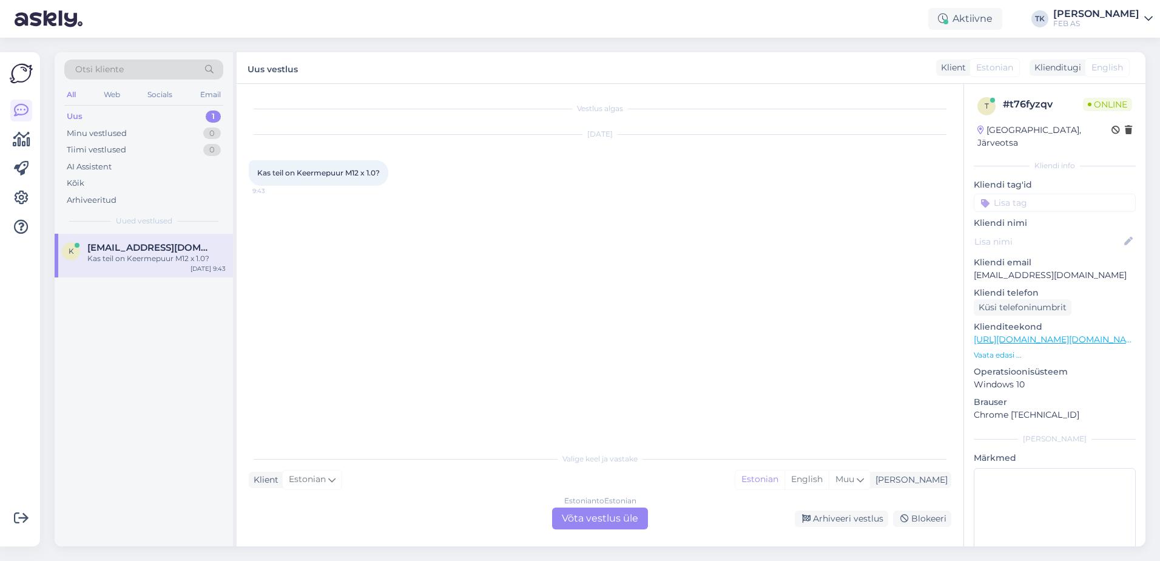
click at [622, 511] on div "Estonian to Estonian Võta vestlus üle" at bounding box center [600, 518] width 96 height 22
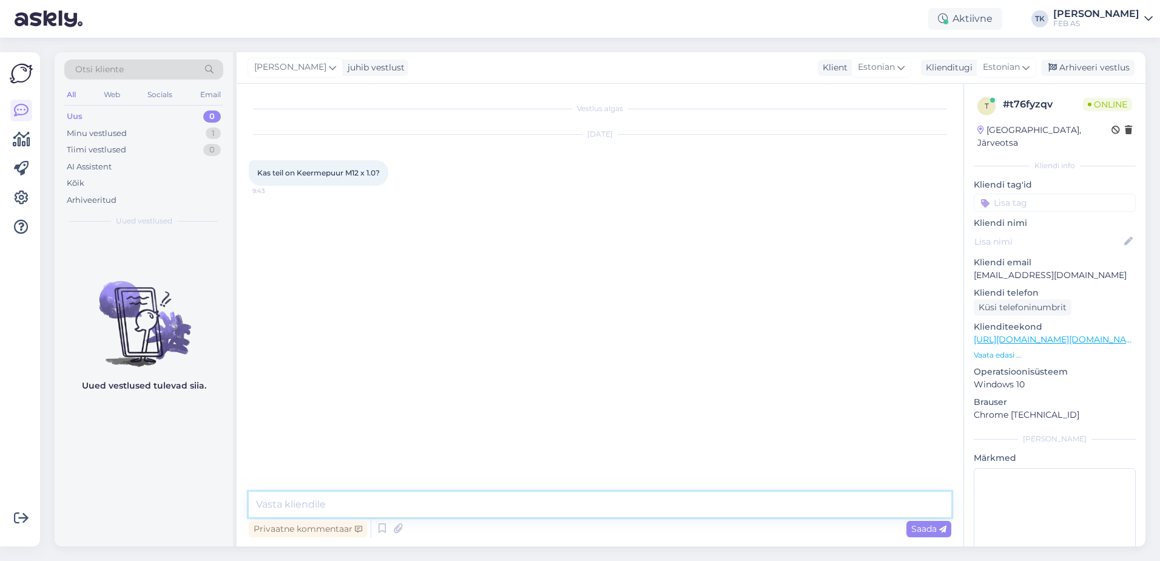
click at [462, 510] on textarea at bounding box center [600, 503] width 703 height 25
type textarea "Tere! Kohe vaatan"
click at [341, 504] on textarea at bounding box center [600, 503] width 703 height 25
type textarea "ei ole kahjuks sellist pakkuda"
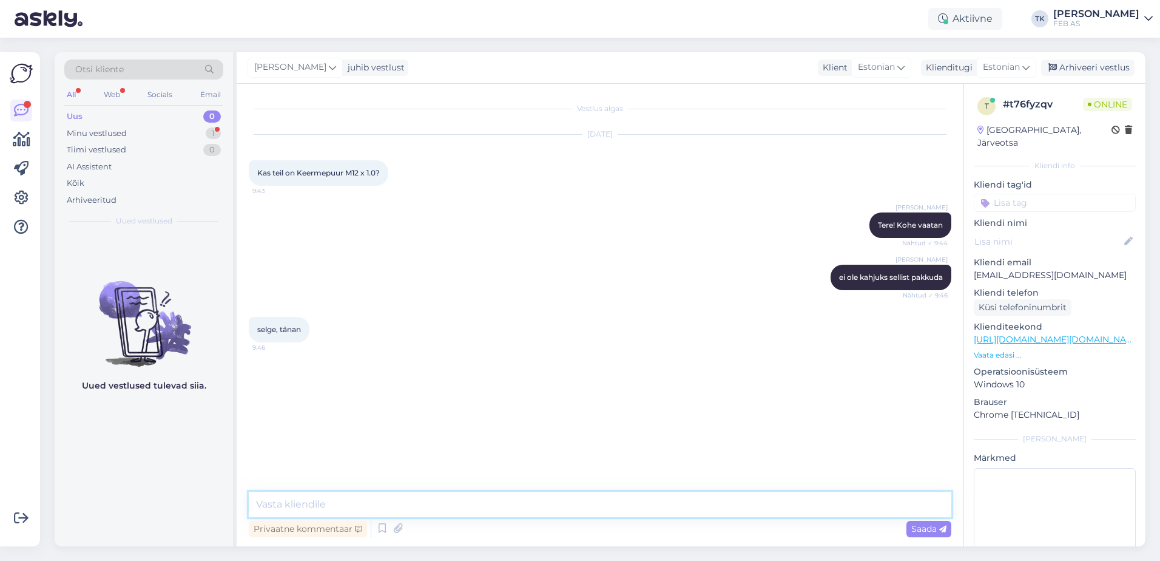
click at [388, 502] on textarea at bounding box center [600, 503] width 703 height 25
paste textarea "https://www.feb.ee/et/tooriistad-kaitsevahendid/puurid-ja-freesid/keermepuurid-…"
type textarea "Kõik kohe laos saadavad keermepuurid leiab sellelt lehelt: https://www.feb.ee/e…"
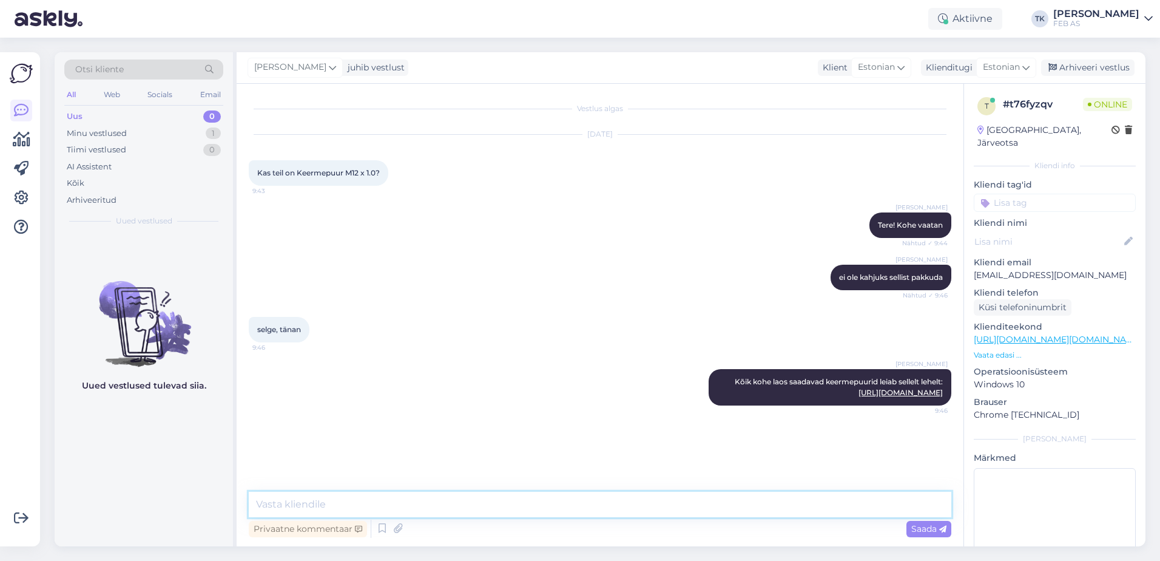
click at [594, 503] on textarea at bounding box center [600, 503] width 703 height 25
type textarea "1 mm diameetriga on pakkuda ainult m6 puuri kohe"
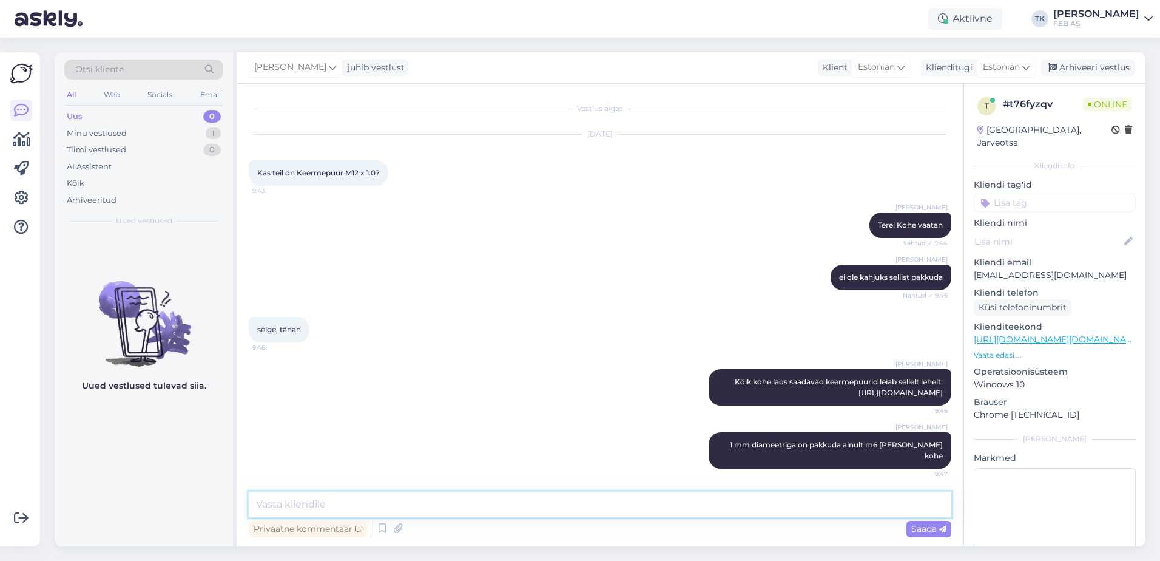
scroll to position [1, 0]
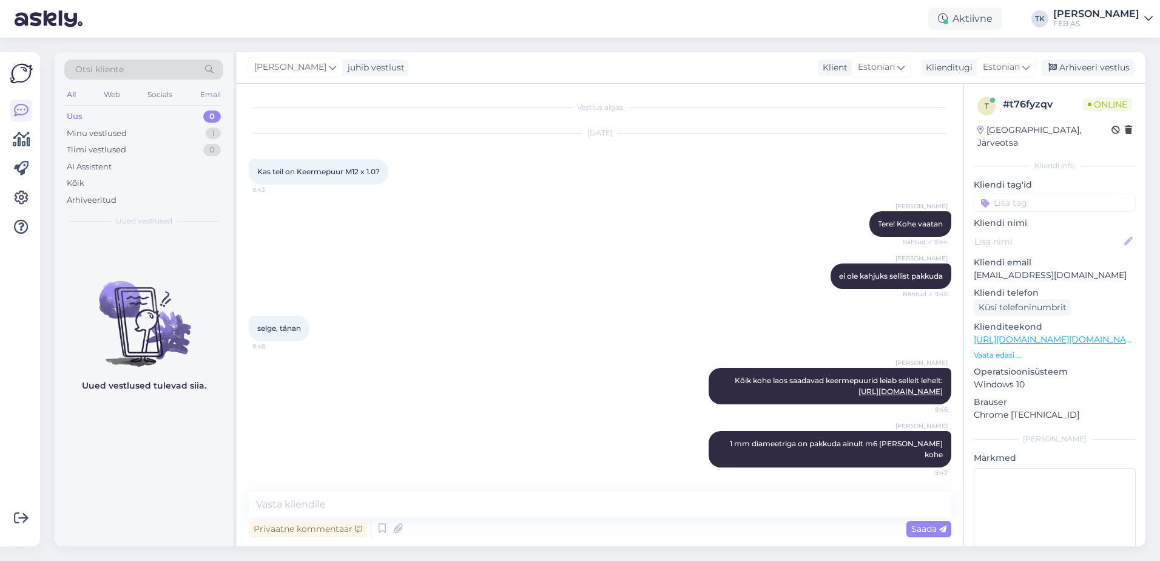
click at [628, 327] on div "selge, tänan 9:46" at bounding box center [600, 328] width 703 height 52
